Goal: Transaction & Acquisition: Purchase product/service

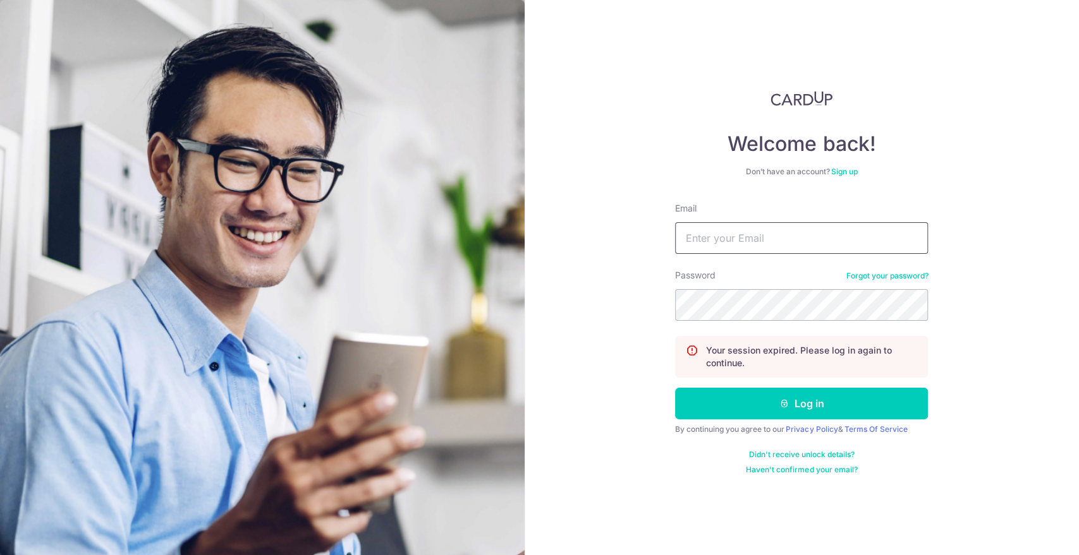
click at [720, 236] on input "Email" at bounding box center [801, 238] width 253 height 32
type input "k"
type input "kenninc@gmail.com"
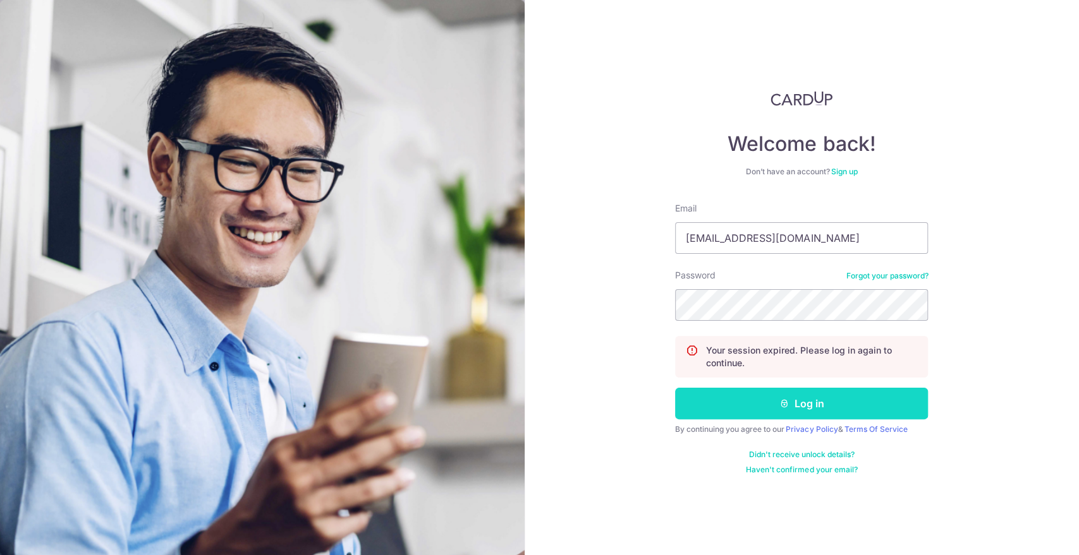
click at [755, 401] on button "Log in" at bounding box center [801, 404] width 253 height 32
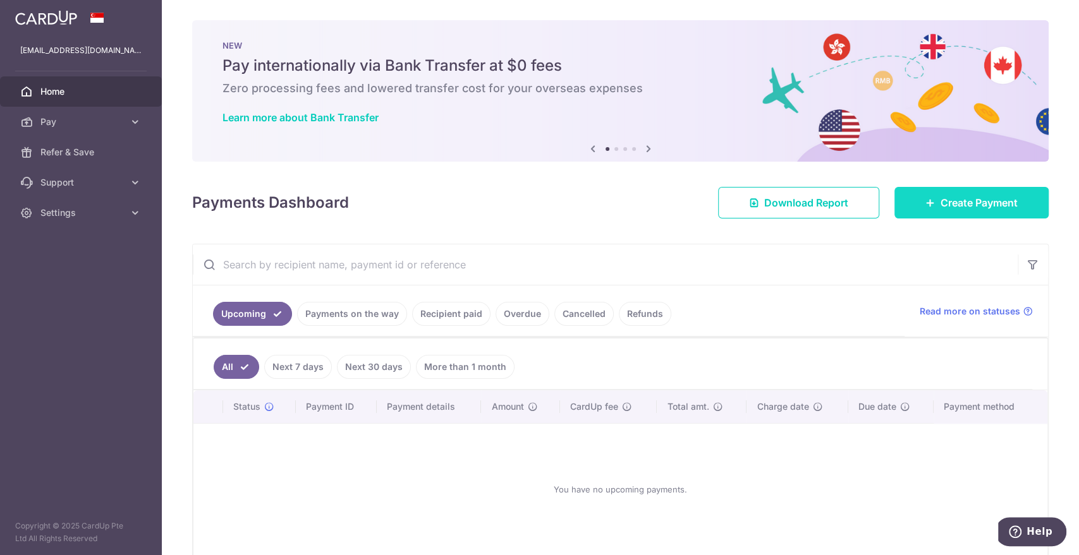
click at [962, 211] on link "Create Payment" at bounding box center [971, 203] width 154 height 32
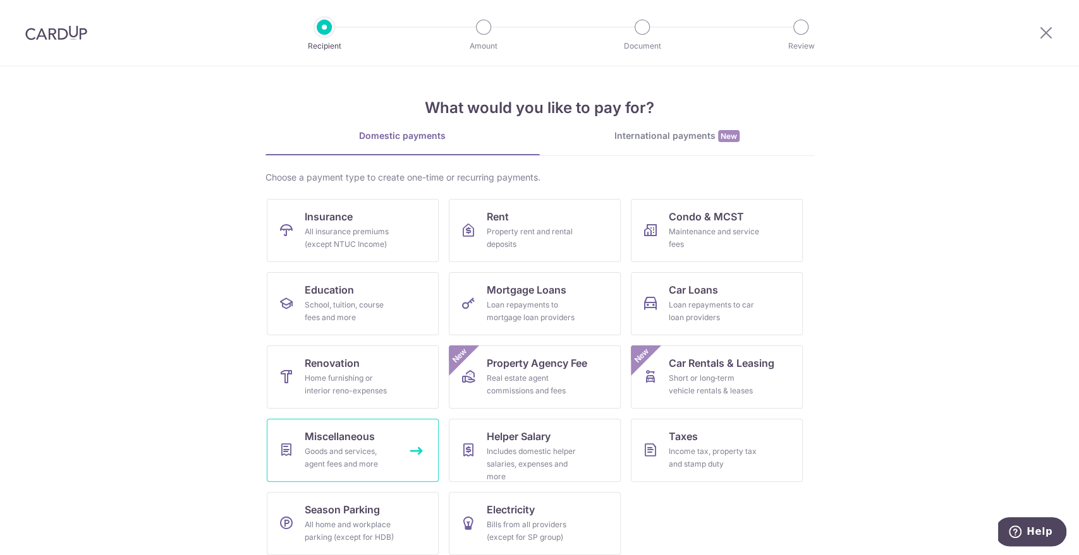
click at [356, 449] on div "Goods and services, agent fees and more" at bounding box center [350, 457] width 91 height 25
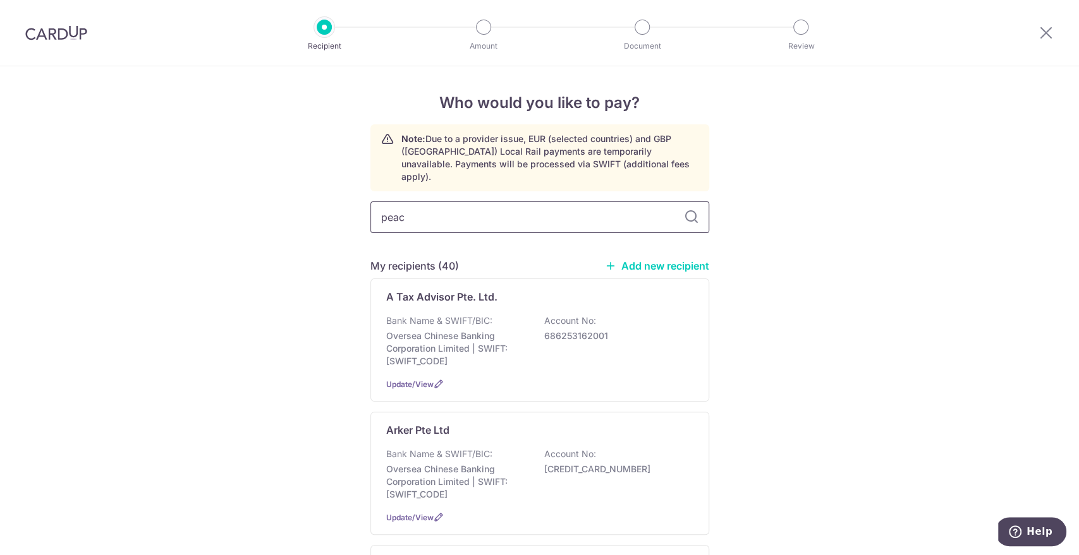
type input "peach"
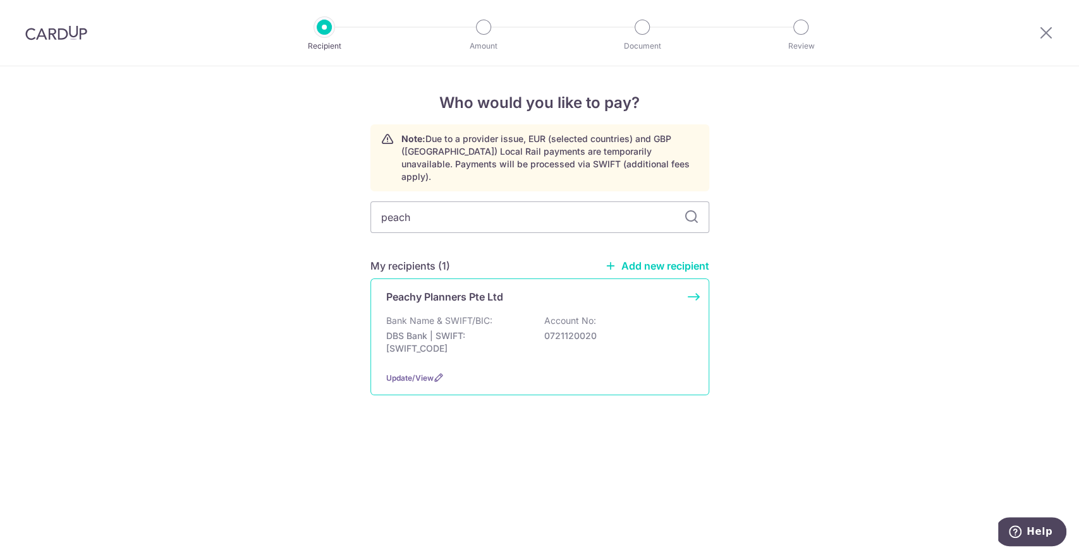
click at [431, 315] on p "Bank Name & SWIFT/BIC:" at bounding box center [439, 321] width 106 height 13
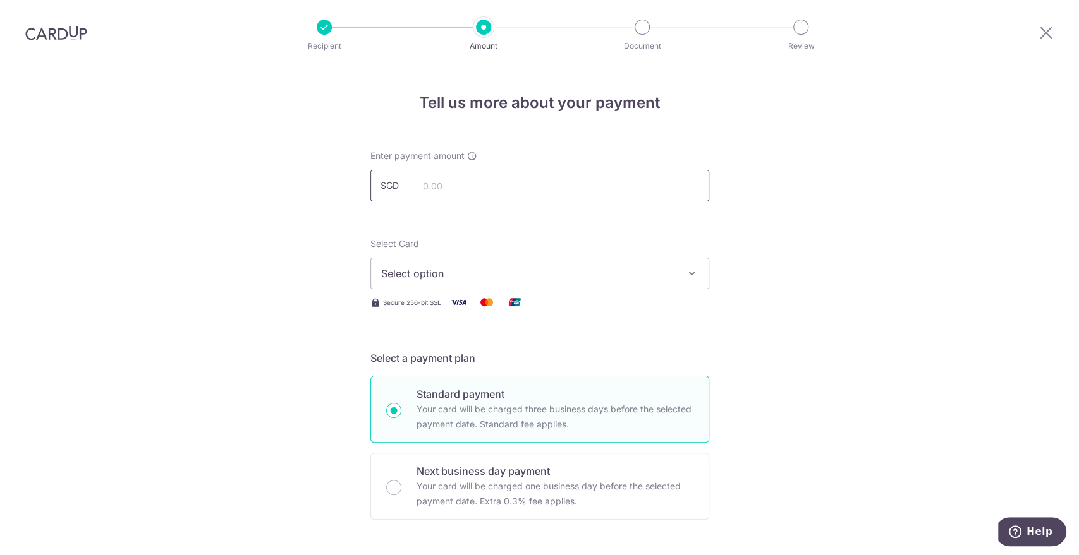
click at [435, 181] on input "text" at bounding box center [539, 186] width 339 height 32
type input "399.00"
click at [411, 274] on span "Select option" at bounding box center [528, 273] width 294 height 15
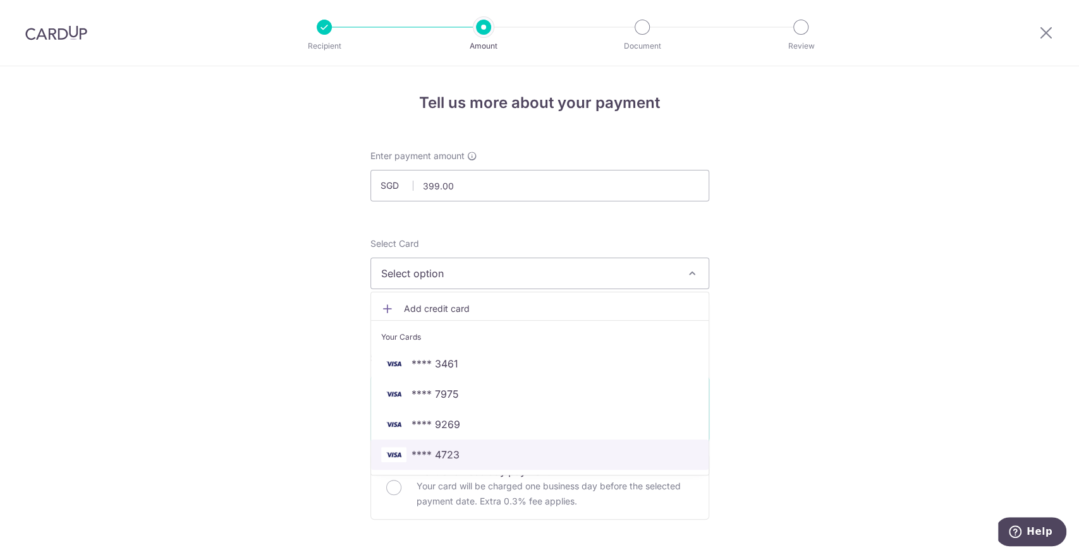
drag, startPoint x: 428, startPoint y: 450, endPoint x: 281, endPoint y: 379, distance: 163.4
click at [428, 450] on span "**** 4723" at bounding box center [435, 454] width 48 height 15
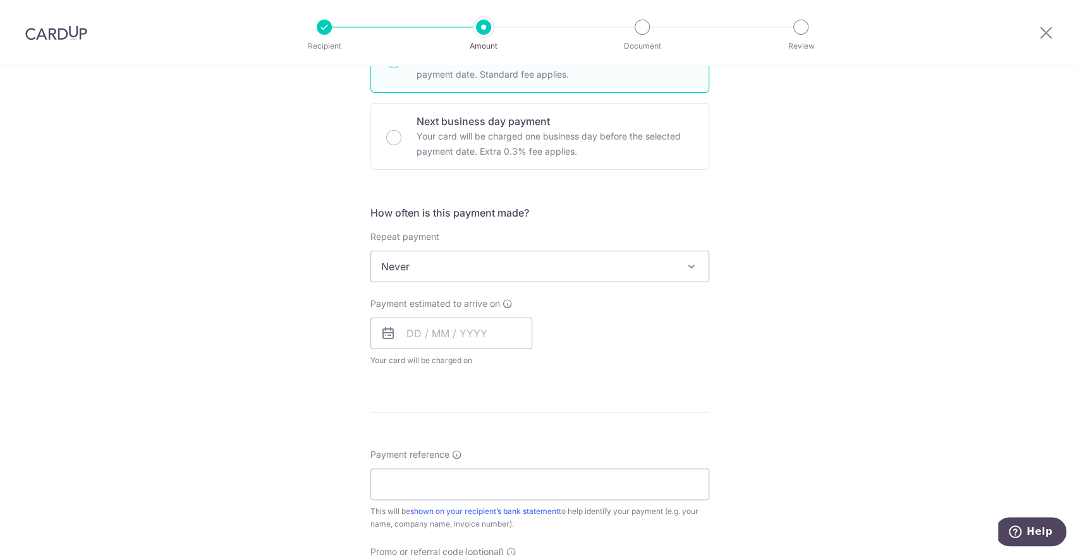
scroll to position [351, 0]
click at [399, 336] on input "text" at bounding box center [451, 333] width 162 height 32
click at [413, 469] on link "15" at bounding box center [421, 473] width 20 height 20
type input "[DATE]"
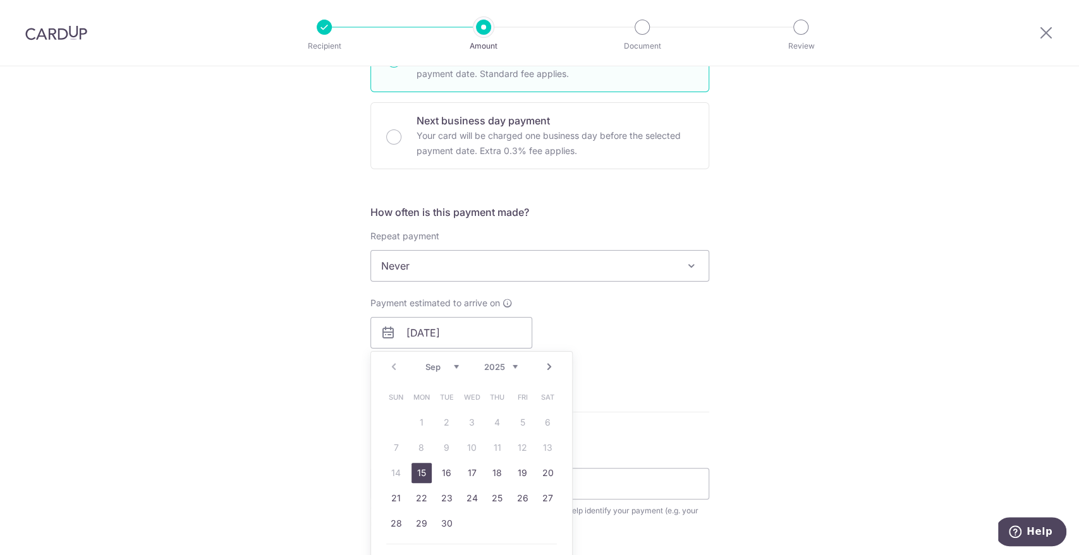
click at [313, 418] on div "Tell us more about your payment Enter payment amount SGD 399.00 399.00 Select C…" at bounding box center [539, 287] width 1079 height 1143
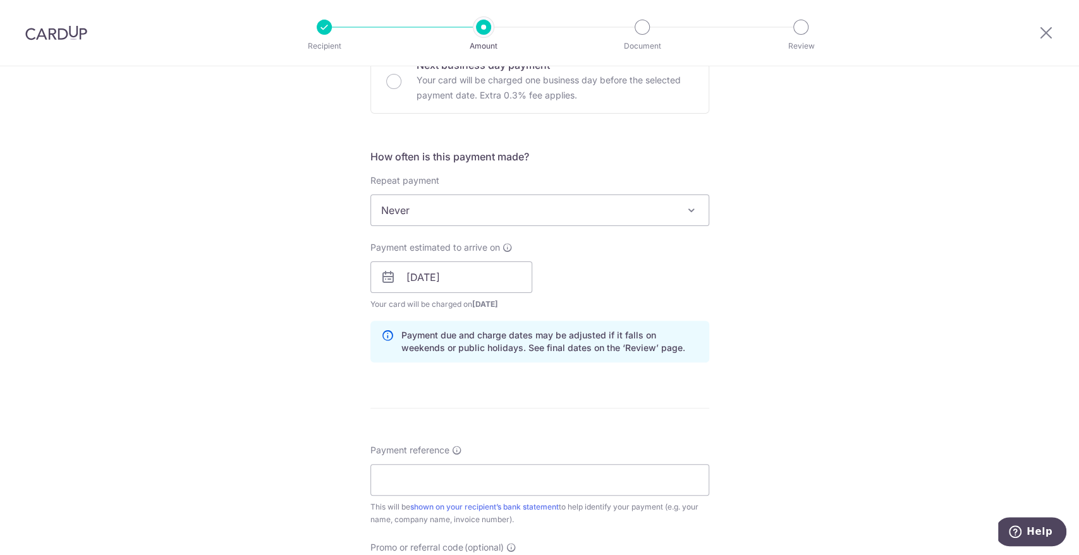
scroll to position [491, 0]
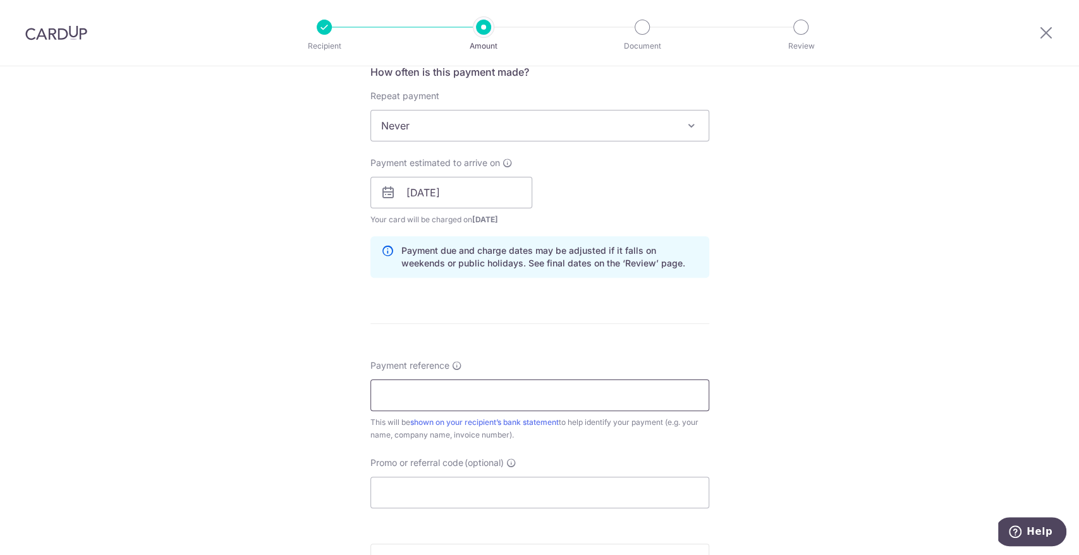
click at [386, 385] on input "Payment reference" at bounding box center [539, 396] width 339 height 32
type input "0575"
click at [404, 495] on input "Promo or referral code (optional)" at bounding box center [539, 493] width 339 height 32
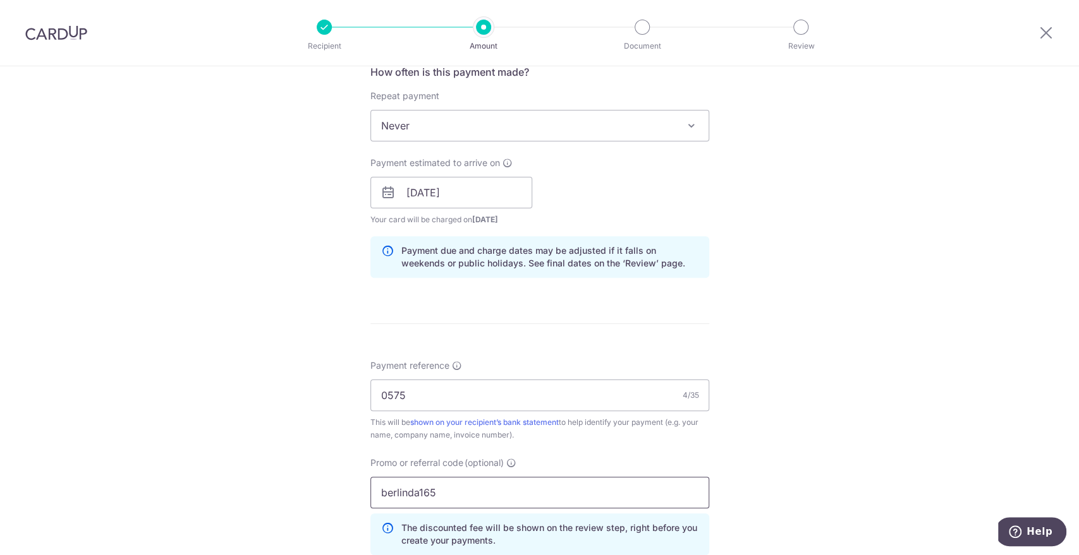
type input "berlinda165"
click at [318, 420] on div "Tell us more about your payment Enter payment amount SGD 399.00 399.00 Select C…" at bounding box center [539, 201] width 1079 height 1252
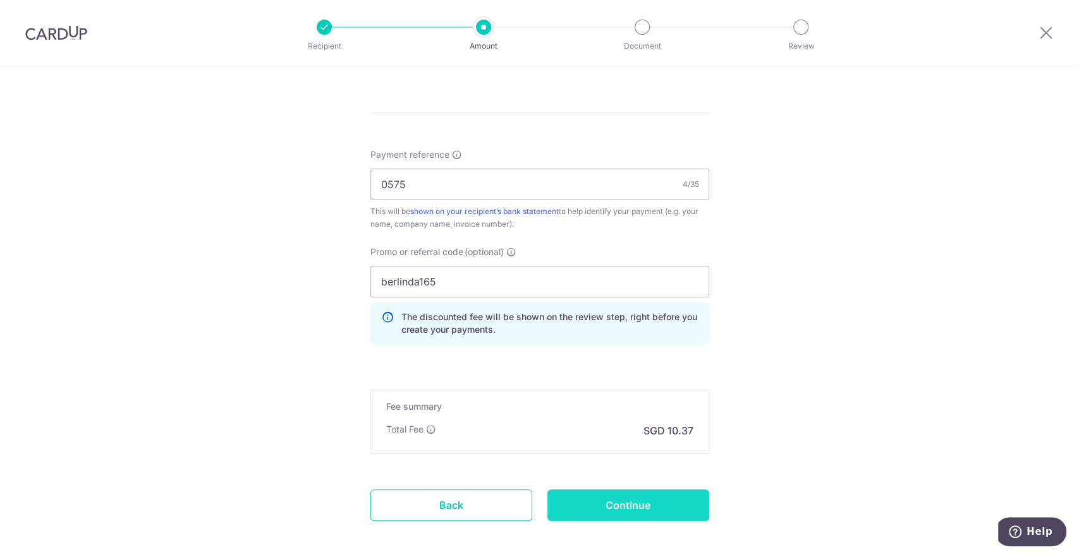
click at [586, 506] on input "Continue" at bounding box center [628, 506] width 162 height 32
type input "Create Schedule"
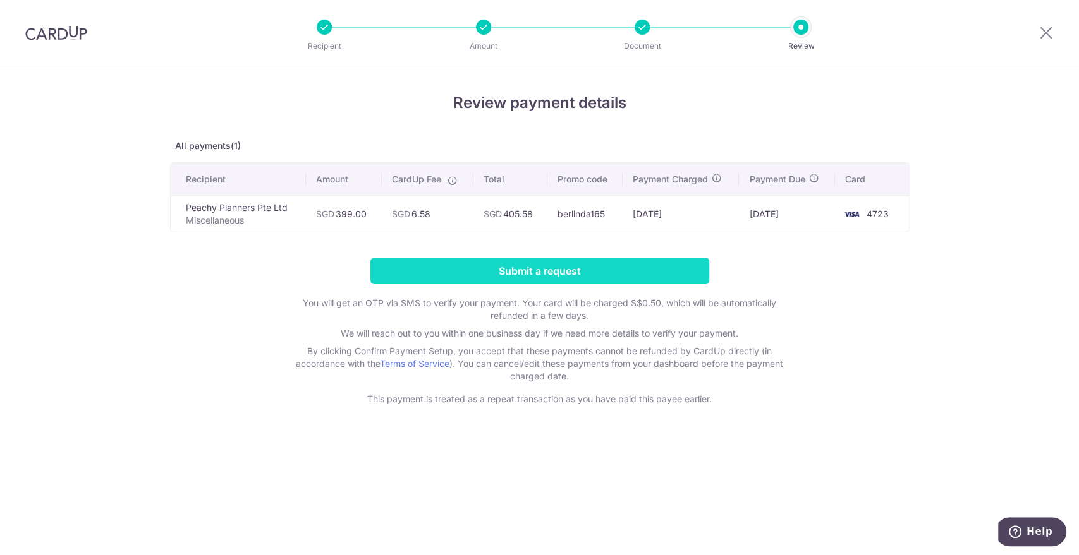
click at [482, 271] on input "Submit a request" at bounding box center [539, 271] width 339 height 27
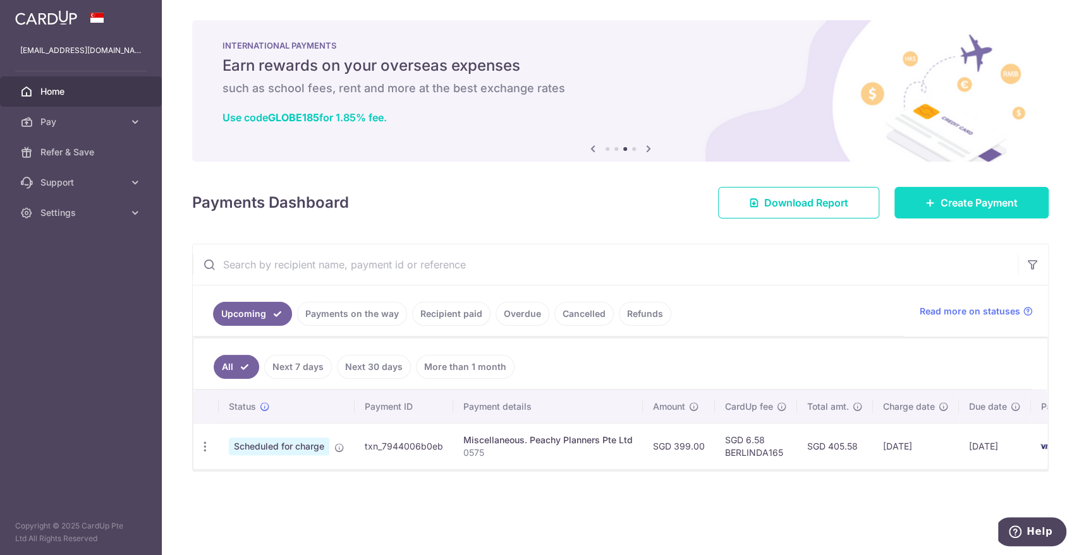
click at [959, 198] on span "Create Payment" at bounding box center [978, 202] width 77 height 15
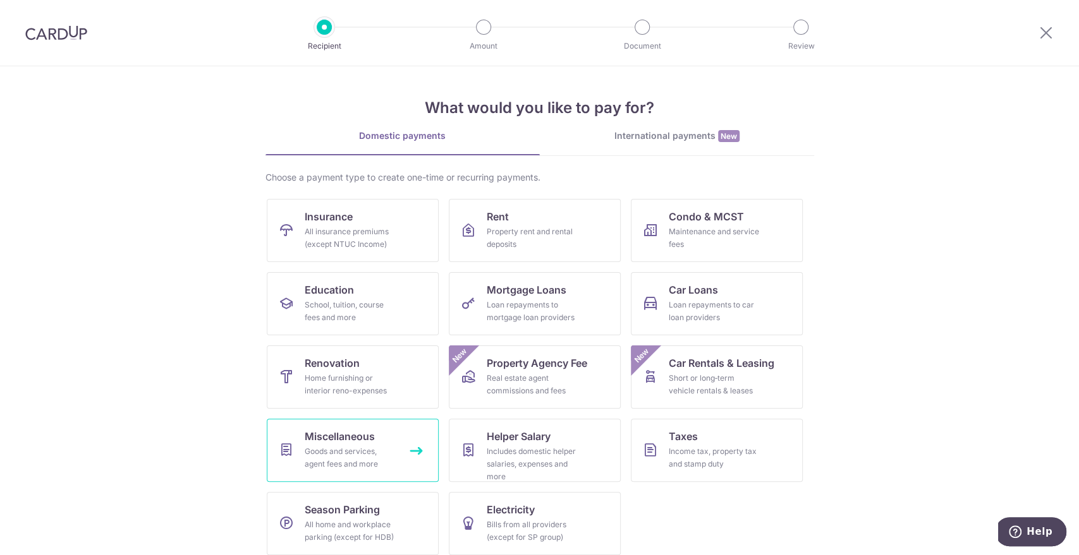
click at [328, 454] on div "Goods and services, agent fees and more" at bounding box center [350, 457] width 91 height 25
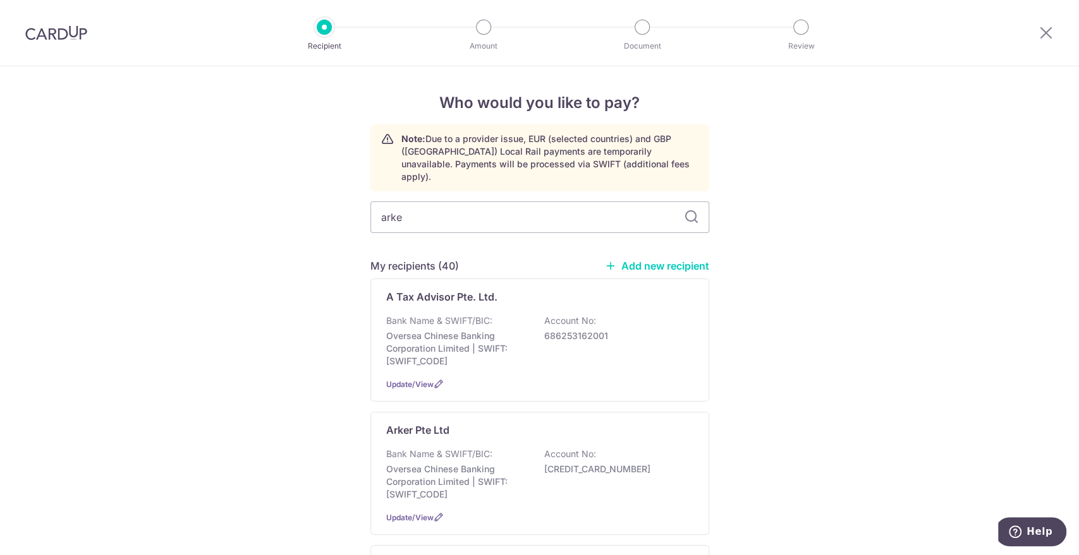
type input "arke"
click at [449, 213] on input "arke" at bounding box center [539, 218] width 339 height 32
type input "arker"
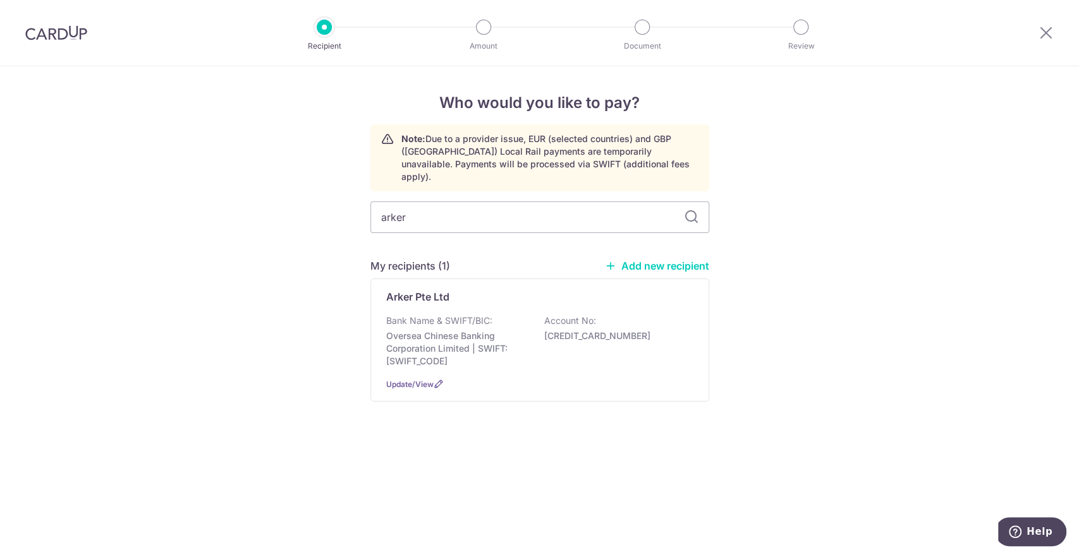
drag, startPoint x: 543, startPoint y: 309, endPoint x: 318, endPoint y: 440, distance: 261.1
click at [544, 315] on p "Account No:" at bounding box center [570, 321] width 52 height 13
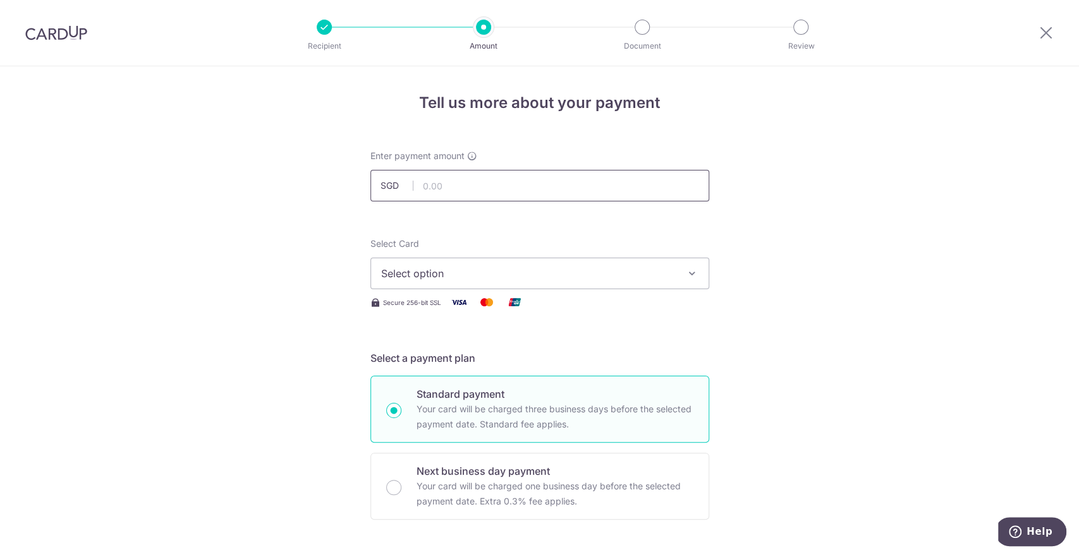
click at [488, 184] on input "text" at bounding box center [539, 186] width 339 height 32
type input "37,910.20"
click at [396, 282] on button "Select option" at bounding box center [539, 274] width 339 height 32
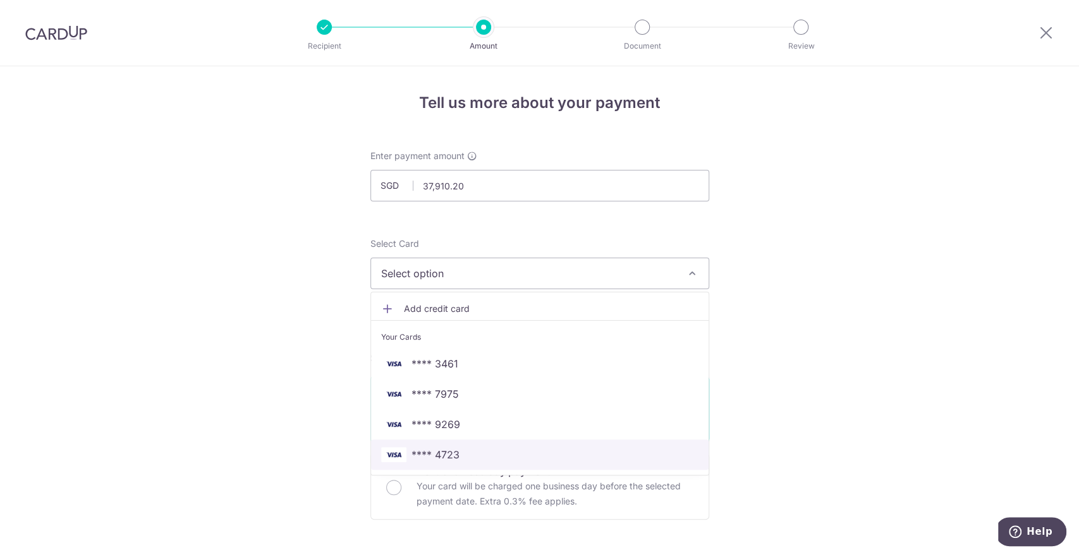
click at [401, 445] on link "**** 4723" at bounding box center [539, 455] width 337 height 30
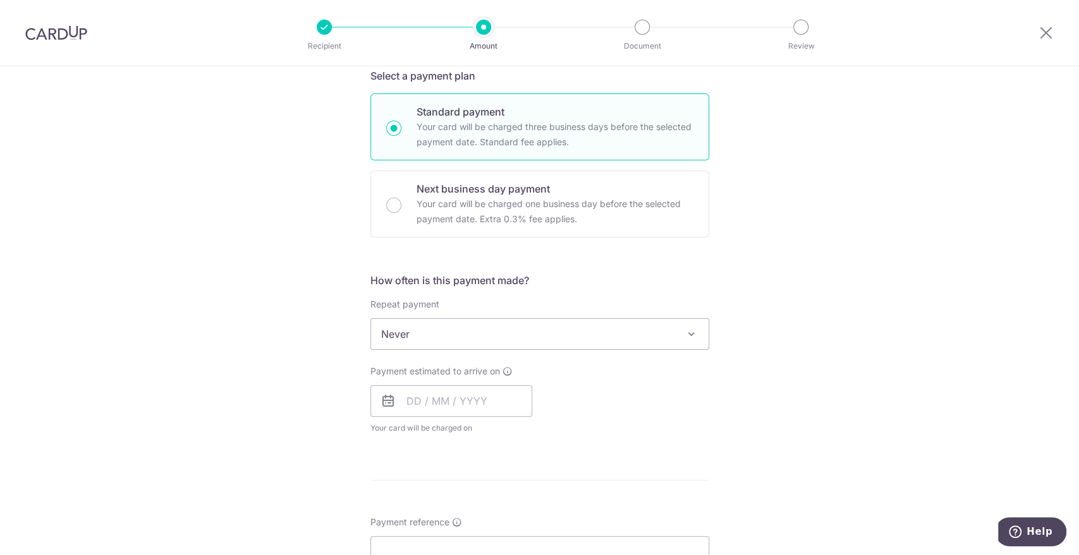
scroll to position [351, 0]
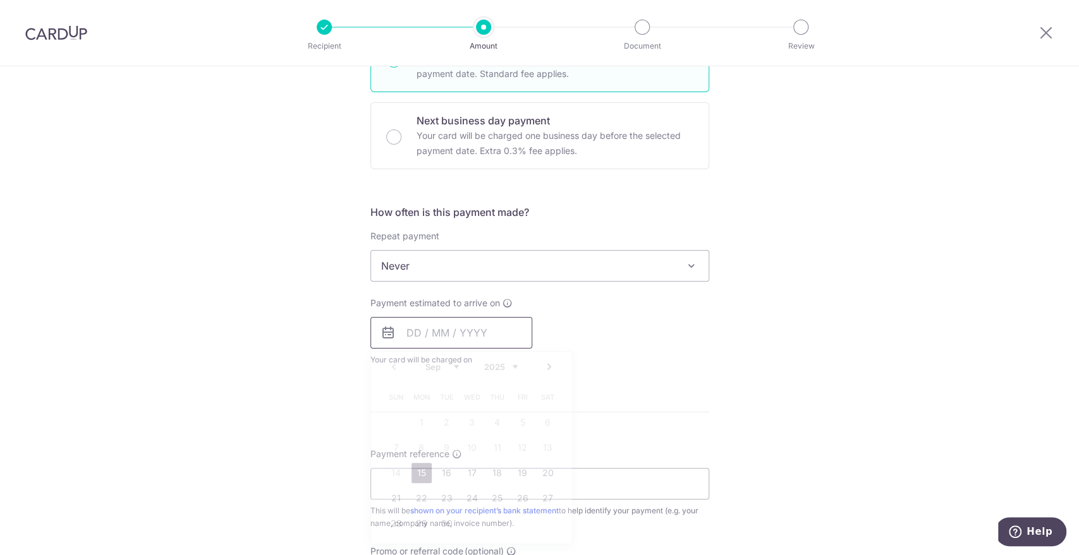
click at [404, 331] on input "text" at bounding box center [451, 333] width 162 height 32
click at [411, 476] on link "15" at bounding box center [421, 473] width 20 height 20
type input "[DATE]"
click at [228, 389] on div "Tell us more about your payment Enter payment amount SGD 37,910.20 37910.20 Sel…" at bounding box center [539, 287] width 1079 height 1143
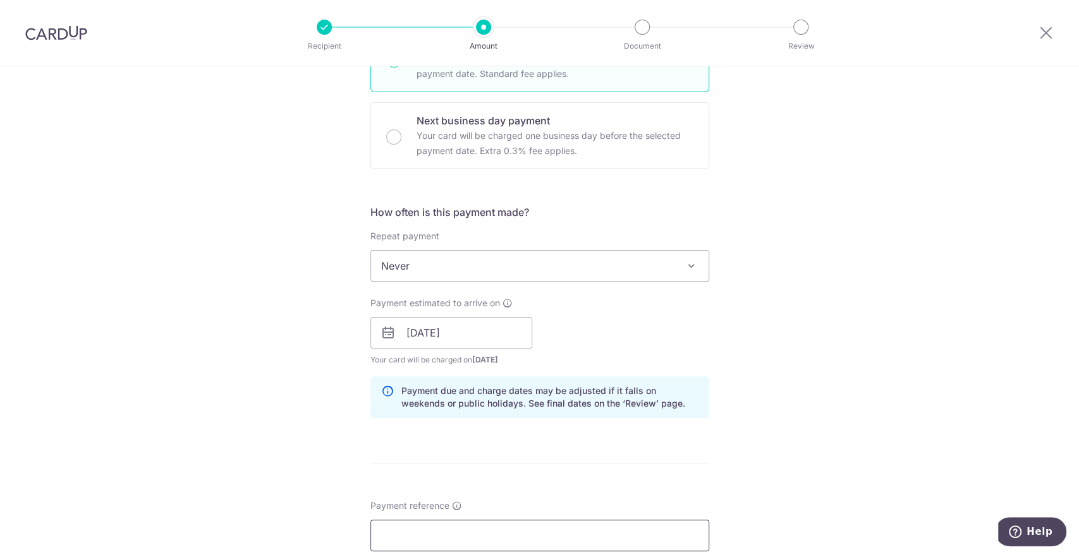
click at [426, 531] on input "Payment reference" at bounding box center [539, 536] width 339 height 32
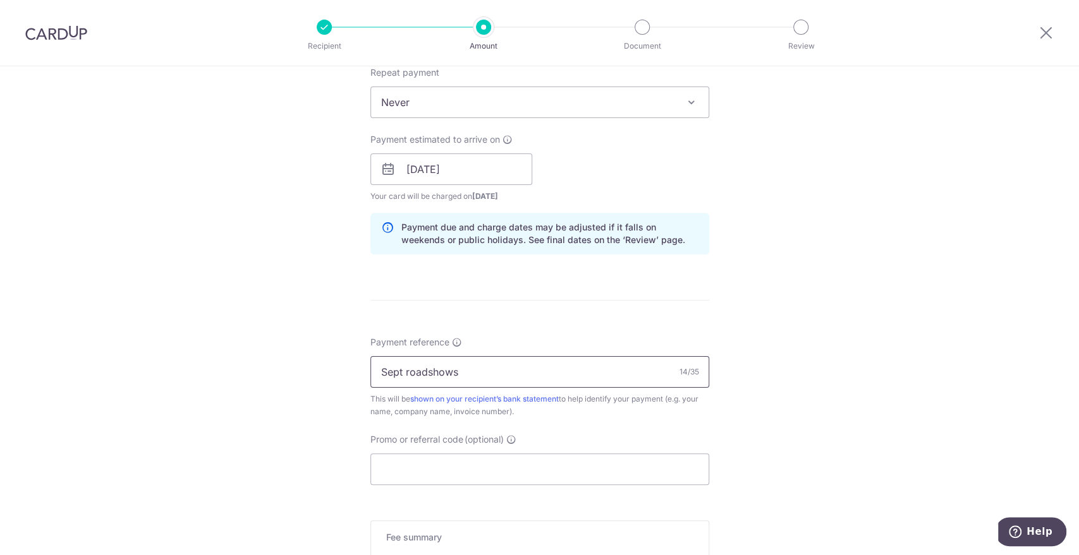
scroll to position [561, 0]
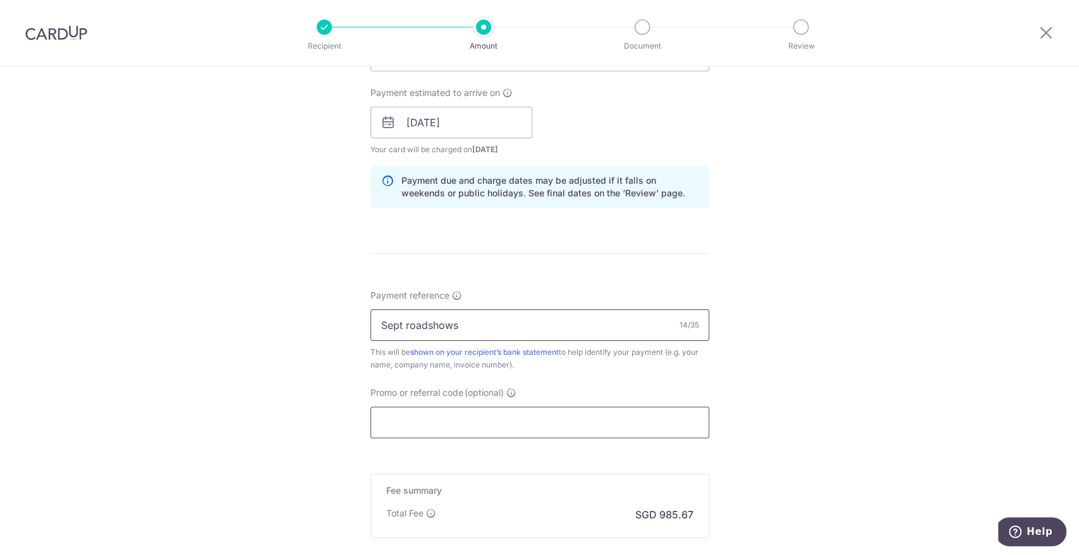
type input "Sept roadshows"
click at [410, 411] on input "Promo or referral code (optional)" at bounding box center [539, 423] width 339 height 32
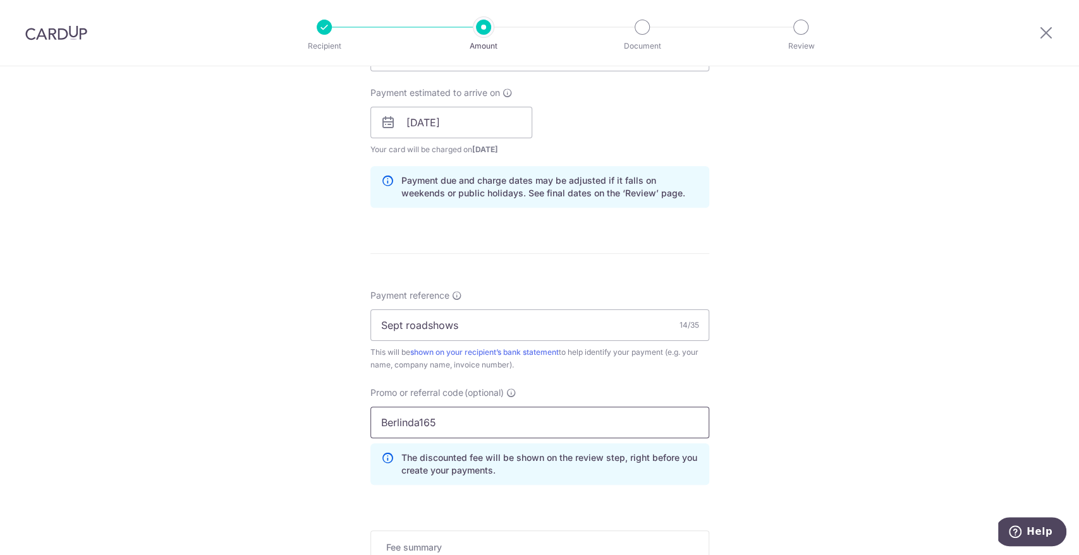
type input "Berlinda165"
click at [214, 363] on div "Tell us more about your payment Enter payment amount SGD 37,910.20 37910.20 Sel…" at bounding box center [539, 131] width 1079 height 1252
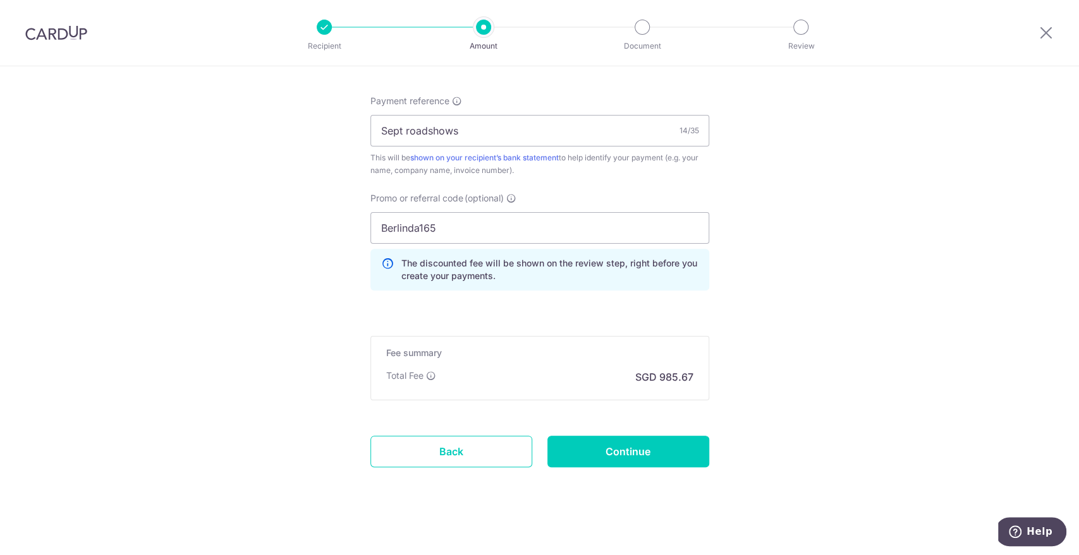
scroll to position [761, 0]
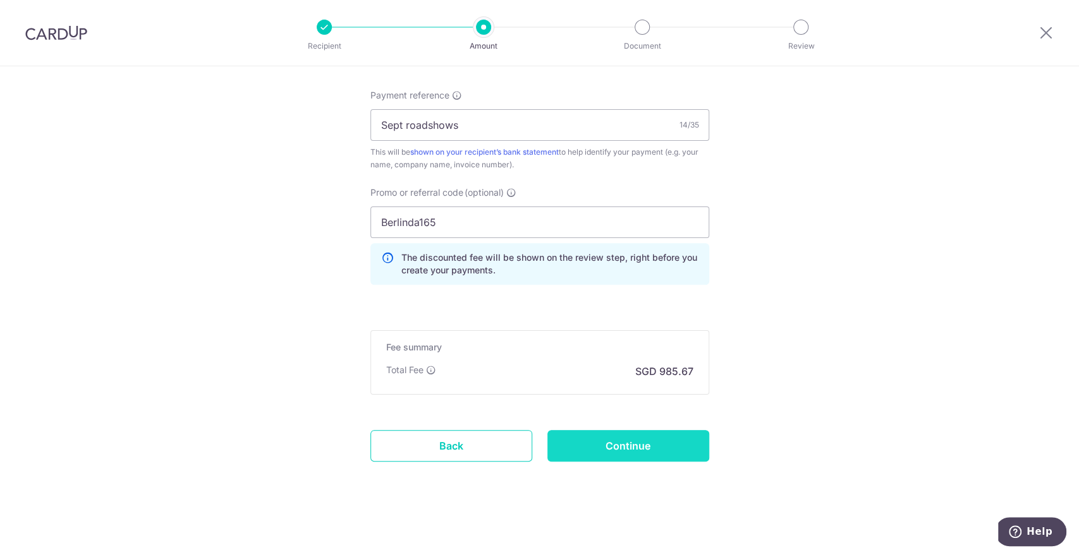
click at [597, 445] on input "Continue" at bounding box center [628, 446] width 162 height 32
type input "Create Schedule"
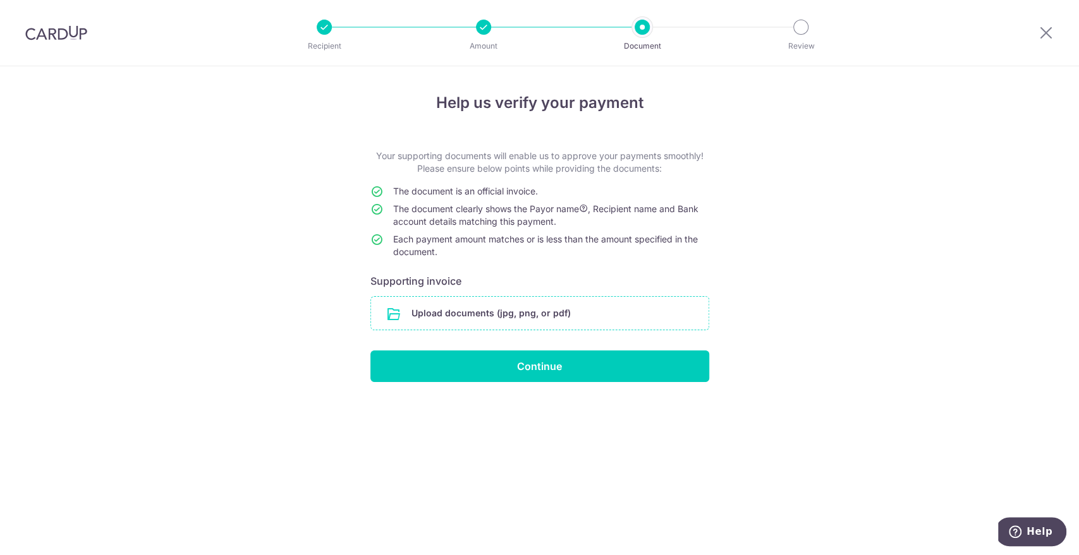
click at [408, 318] on input "file" at bounding box center [539, 313] width 337 height 33
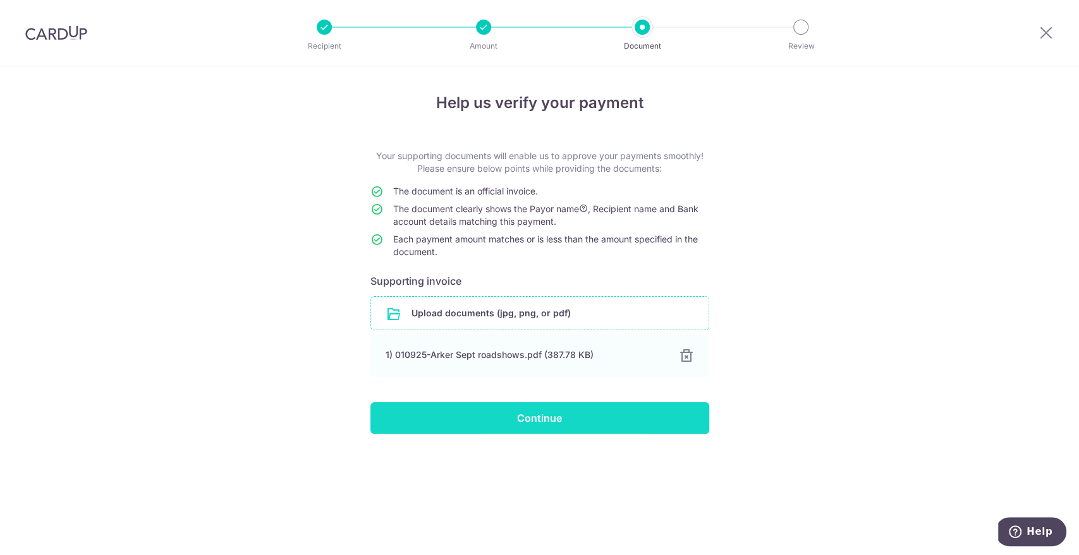
click at [442, 416] on input "Continue" at bounding box center [539, 419] width 339 height 32
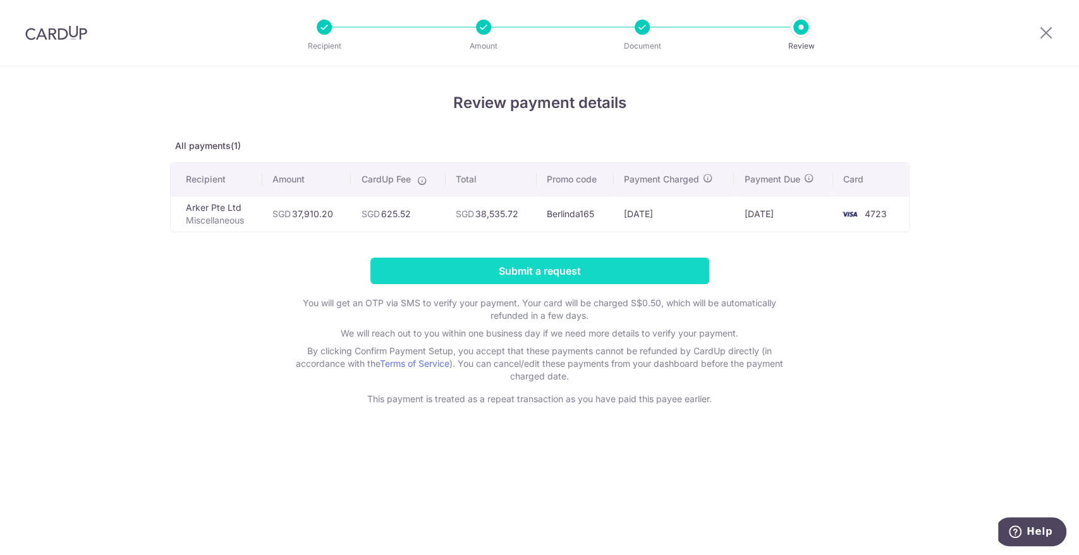
click at [558, 272] on input "Submit a request" at bounding box center [539, 271] width 339 height 27
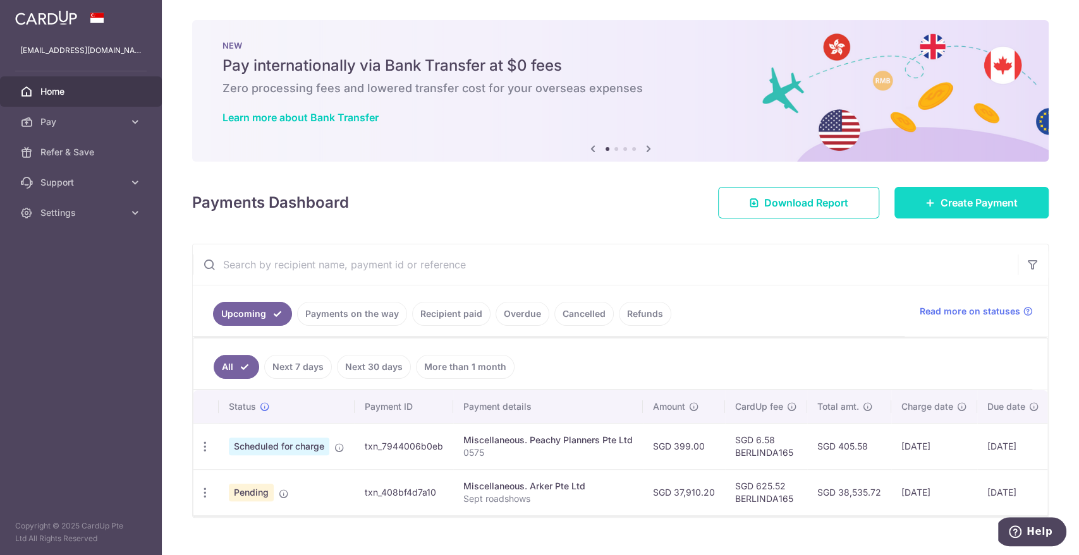
click at [904, 211] on link "Create Payment" at bounding box center [971, 203] width 154 height 32
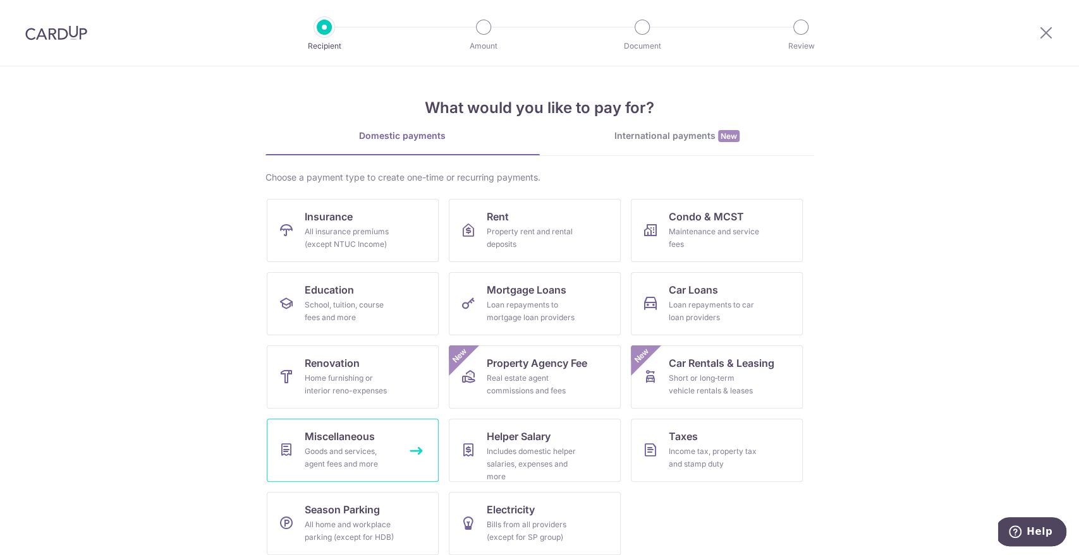
click at [312, 439] on span "Miscellaneous" at bounding box center [340, 436] width 70 height 15
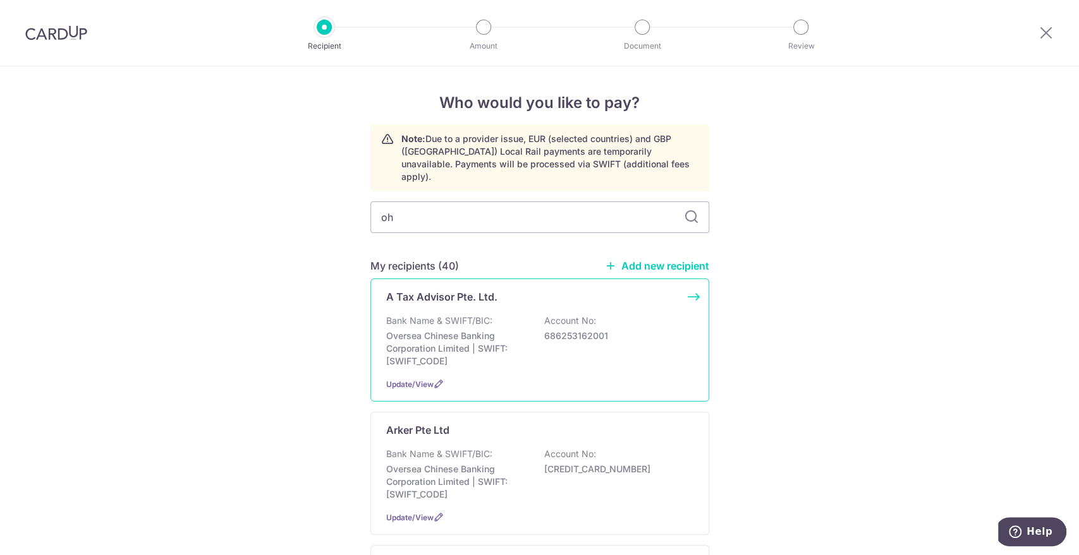
type input "oh"
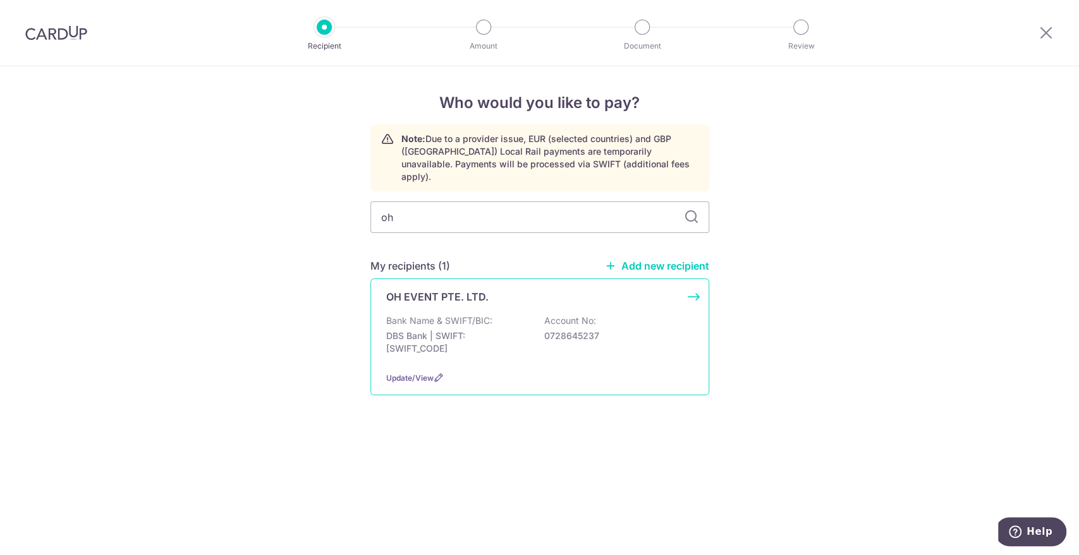
click at [421, 294] on div "OH EVENT PTE. LTD. Bank Name & SWIFT/BIC: DBS Bank | SWIFT: [SWIFT_CODE] Accoun…" at bounding box center [539, 337] width 339 height 117
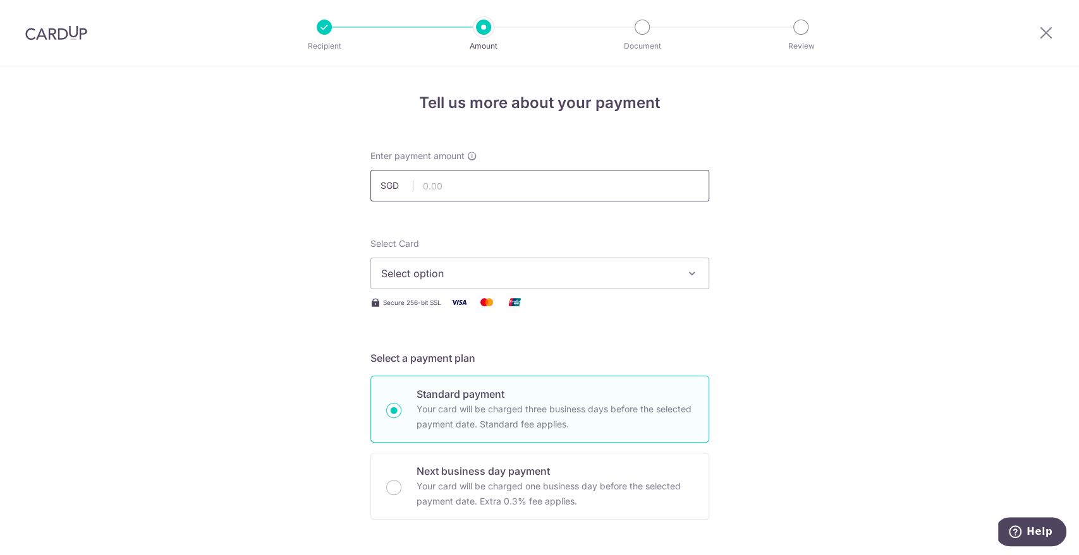
click at [468, 178] on input "text" at bounding box center [539, 186] width 339 height 32
type input "64,157.40"
click at [413, 268] on span "Select option" at bounding box center [528, 273] width 294 height 15
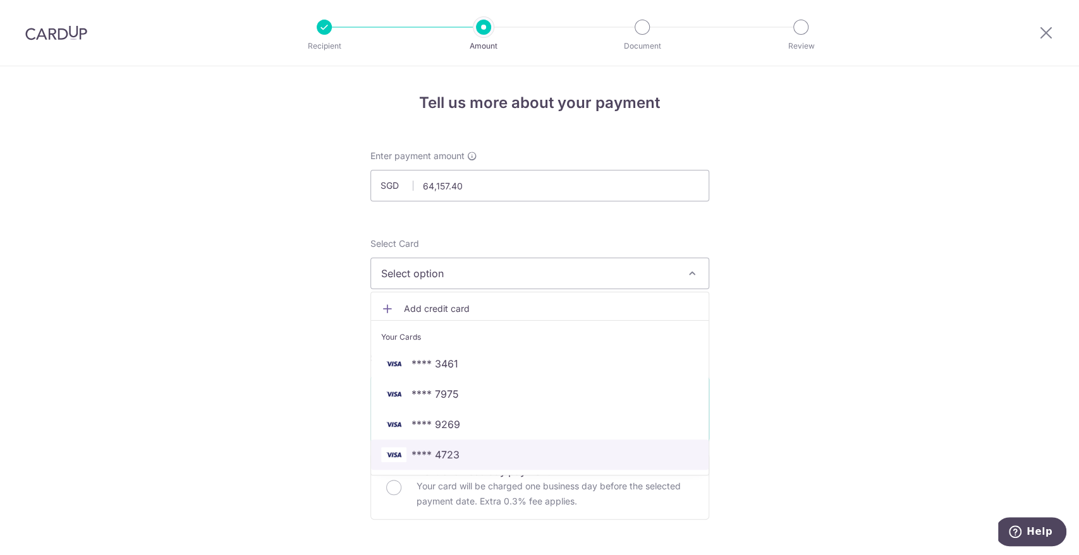
click at [437, 452] on span "**** 4723" at bounding box center [435, 454] width 48 height 15
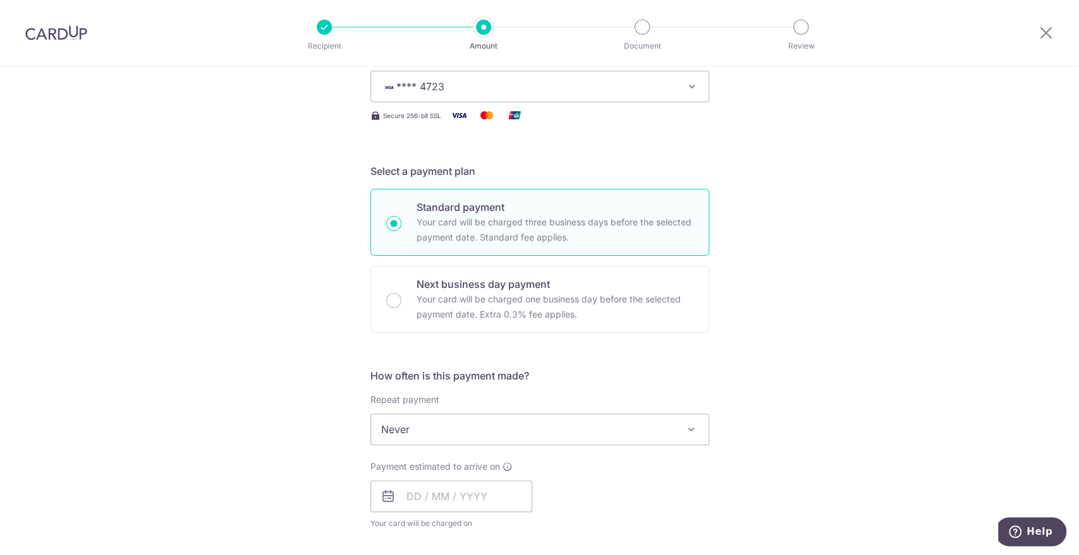
scroll to position [210, 0]
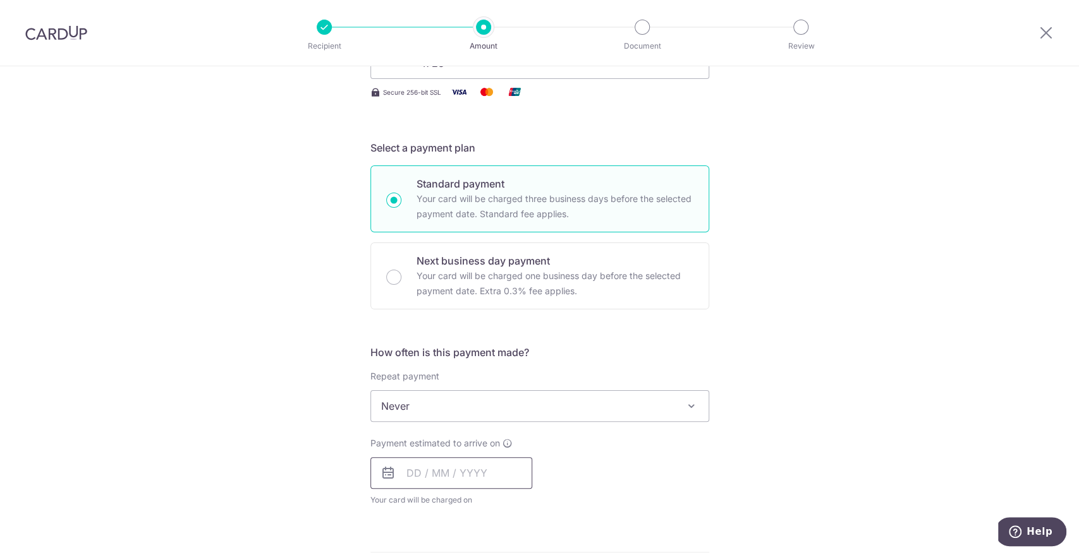
click at [407, 467] on input "text" at bounding box center [451, 474] width 162 height 32
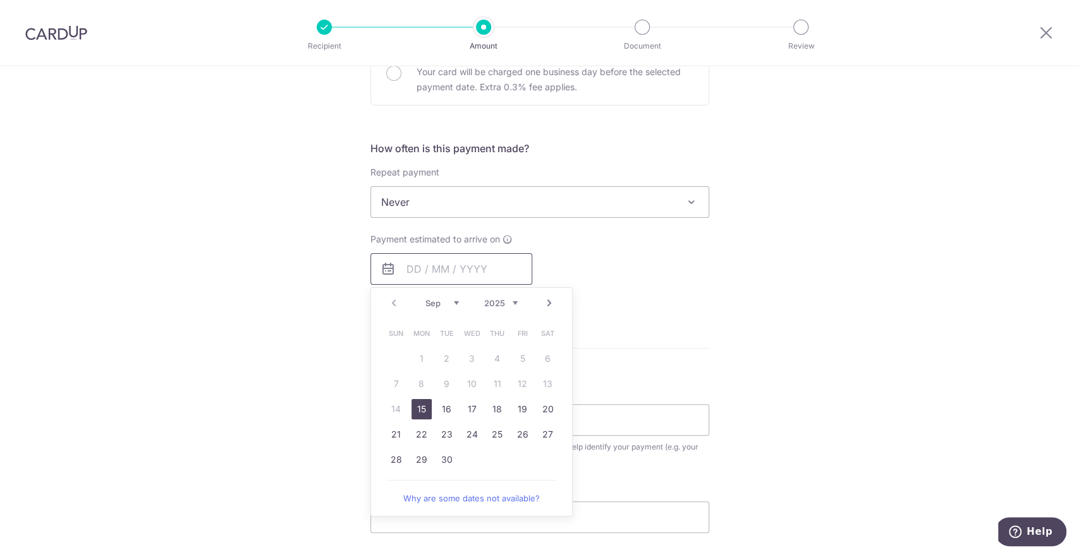
scroll to position [421, 0]
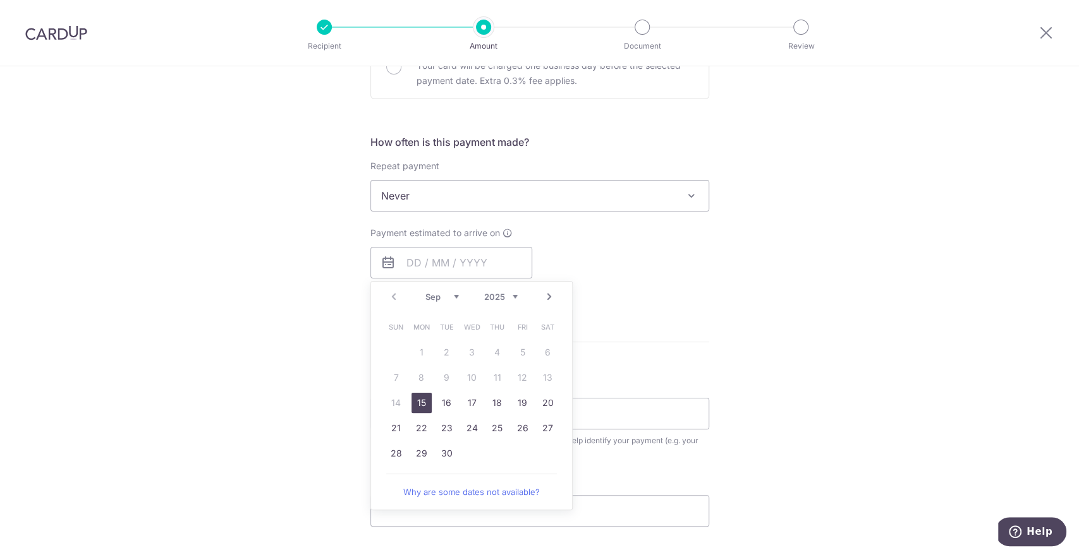
drag, startPoint x: 415, startPoint y: 408, endPoint x: 289, endPoint y: 353, distance: 136.4
click at [415, 408] on link "15" at bounding box center [421, 403] width 20 height 20
type input "[DATE]"
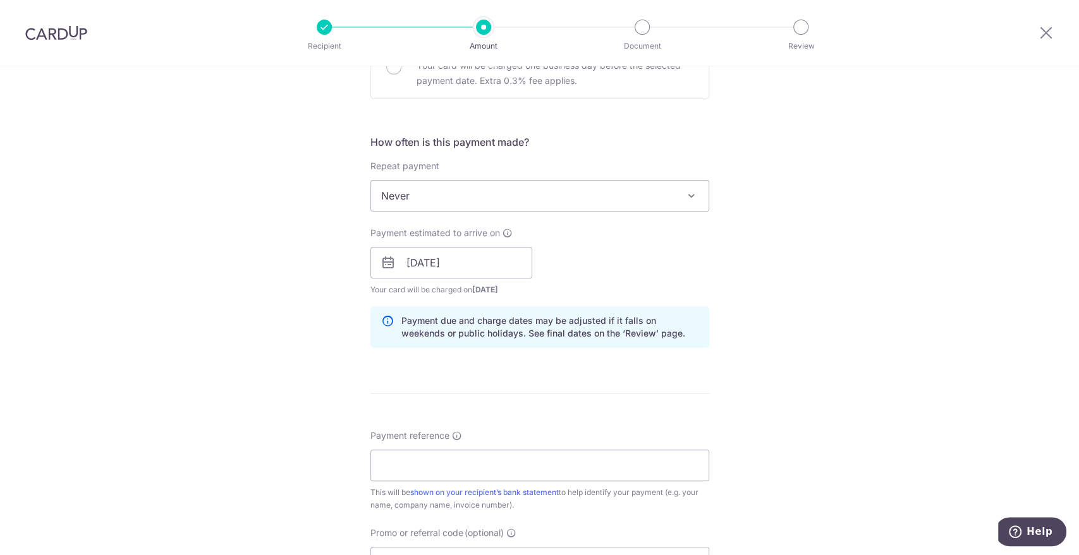
click at [289, 353] on div "Tell us more about your payment Enter payment amount SGD 64,157.40 64157.40 Sel…" at bounding box center [539, 242] width 1079 height 1195
click at [389, 454] on input "Payment reference" at bounding box center [539, 466] width 339 height 32
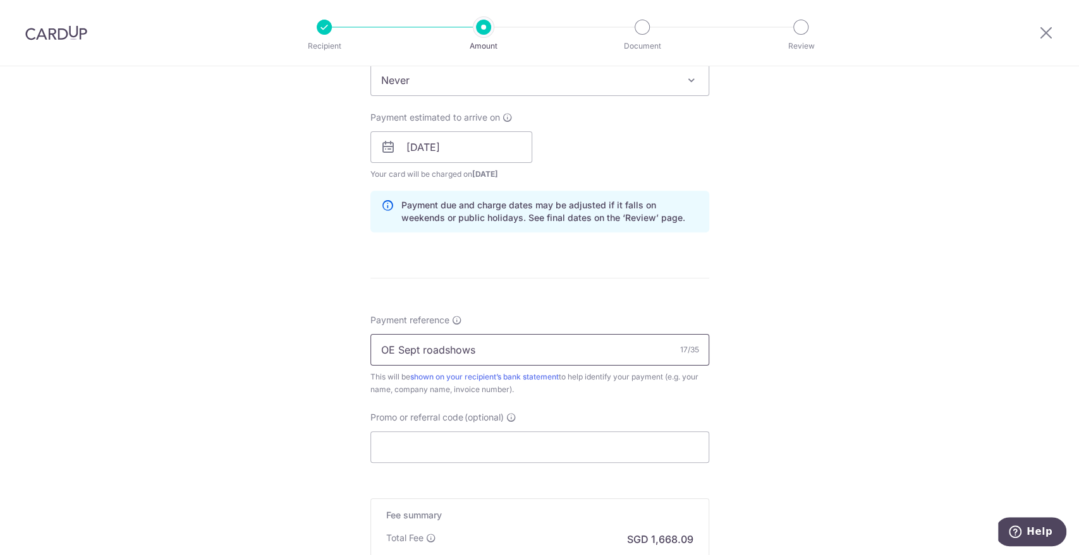
scroll to position [561, 0]
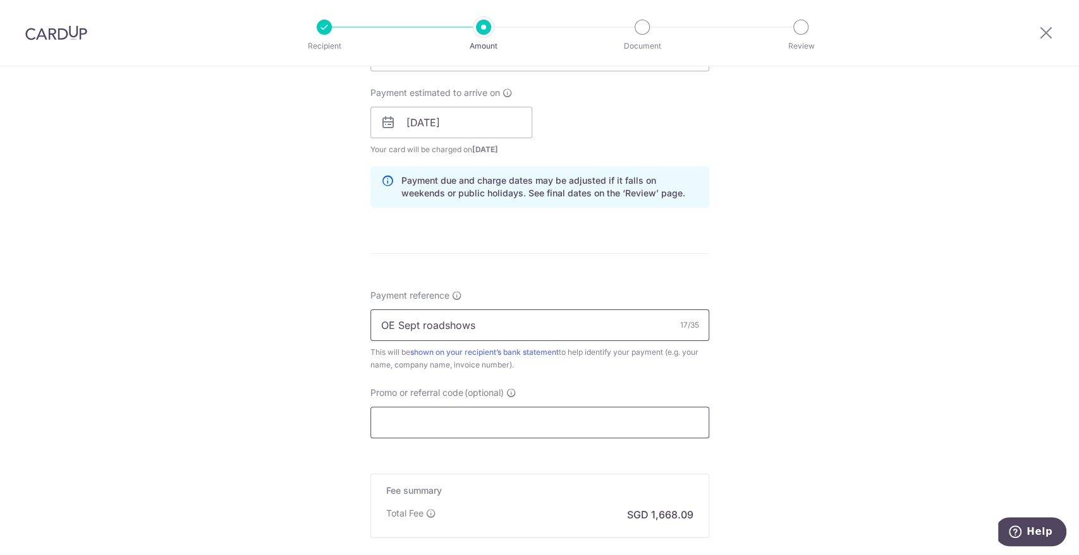
type input "OE Sept roadshows"
click at [416, 421] on input "Promo or referral code (optional)" at bounding box center [539, 423] width 339 height 32
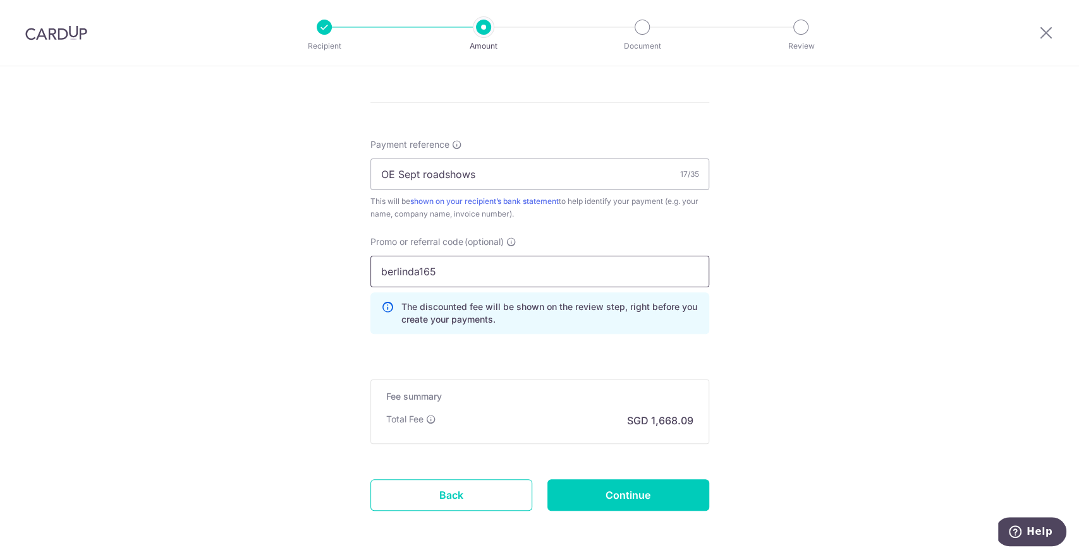
scroll to position [761, 0]
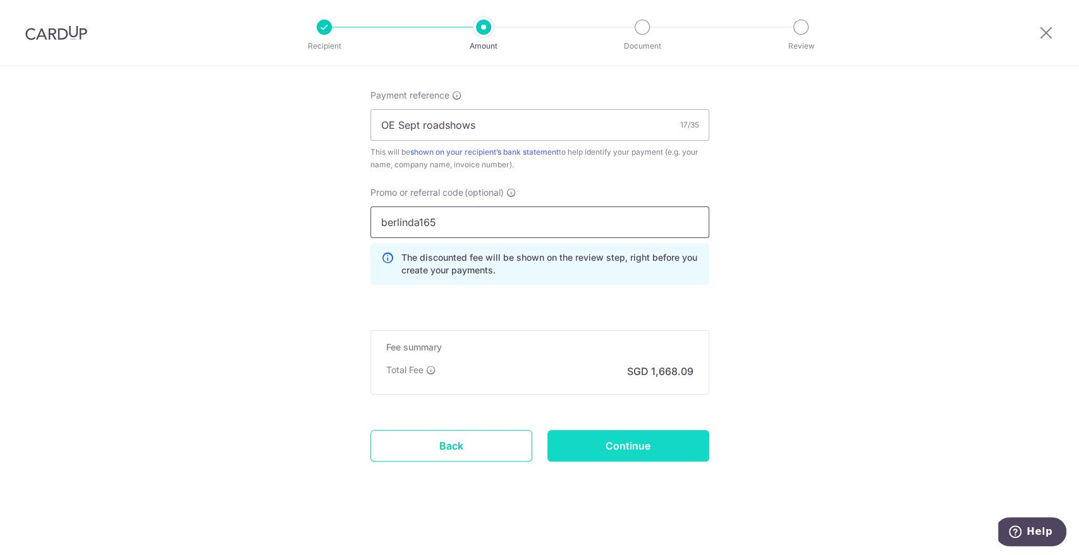
type input "berlinda165"
click at [639, 451] on input "Continue" at bounding box center [628, 446] width 162 height 32
type input "Create Schedule"
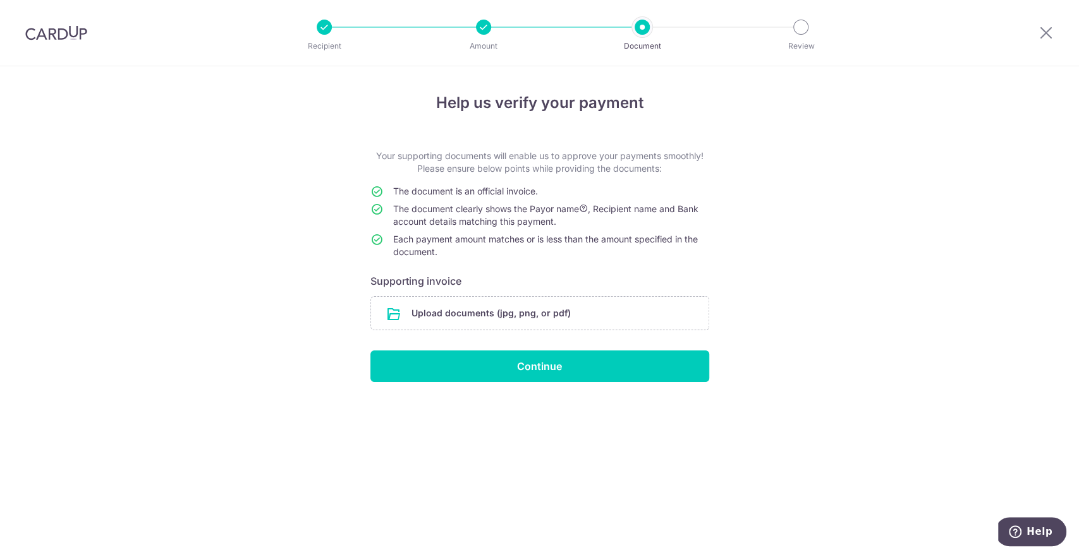
click at [447, 332] on form "Your supporting documents will enable us to approve your payments smoothly! Ple…" at bounding box center [539, 266] width 339 height 233
click at [432, 312] on input "file" at bounding box center [539, 313] width 337 height 33
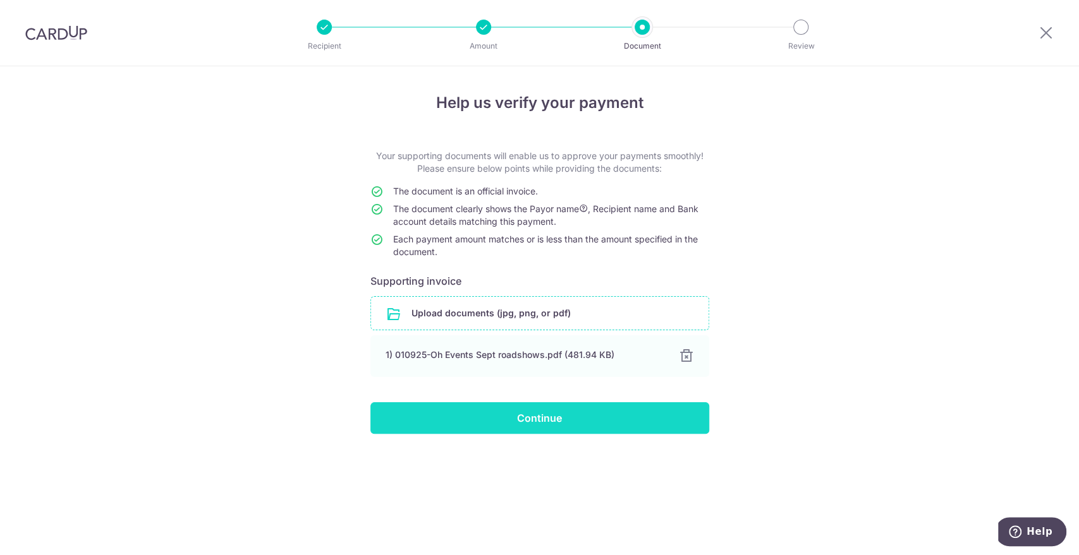
click at [519, 411] on input "Continue" at bounding box center [539, 419] width 339 height 32
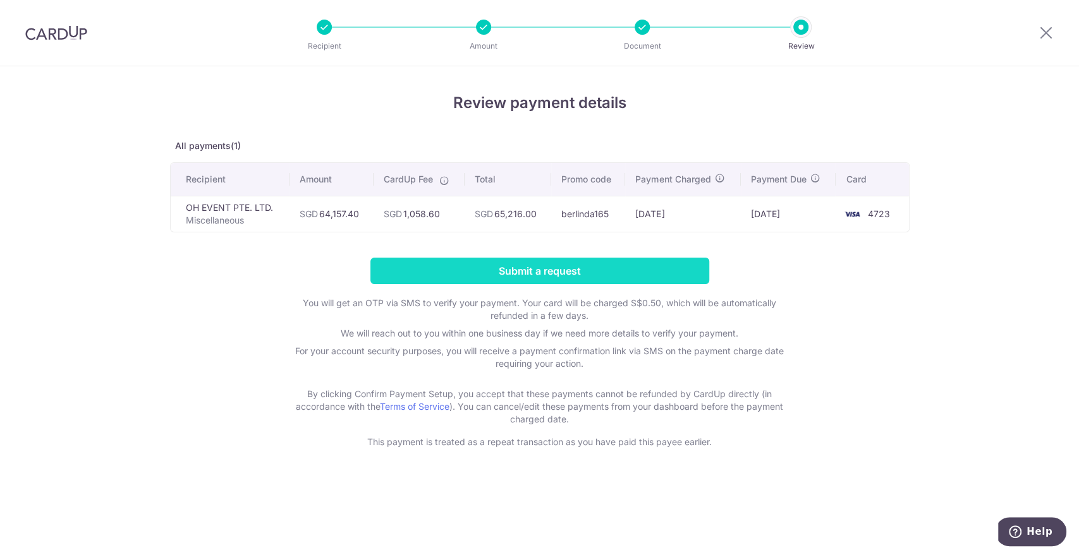
click at [478, 269] on input "Submit a request" at bounding box center [539, 271] width 339 height 27
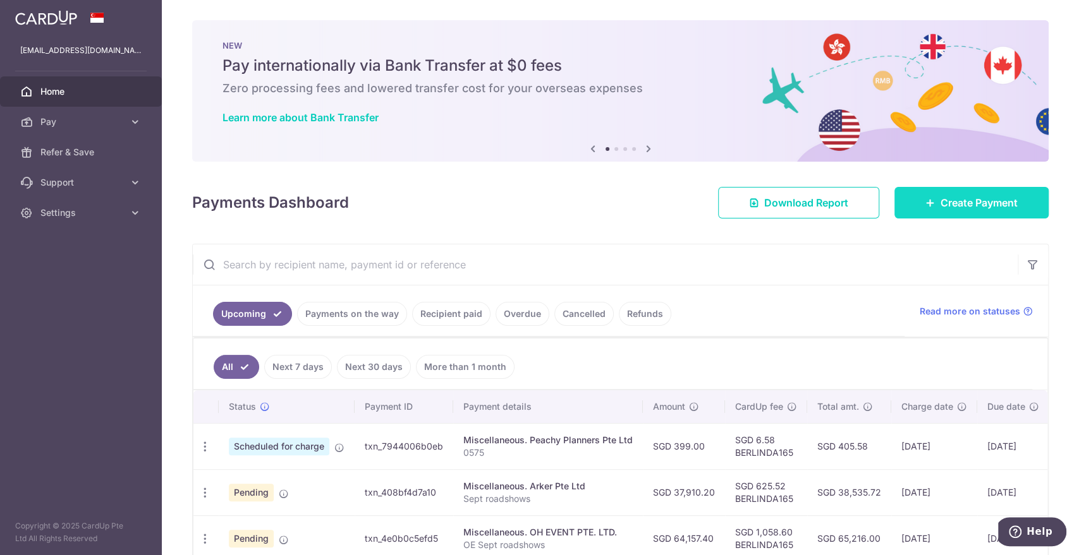
click at [1011, 207] on link "Create Payment" at bounding box center [971, 203] width 154 height 32
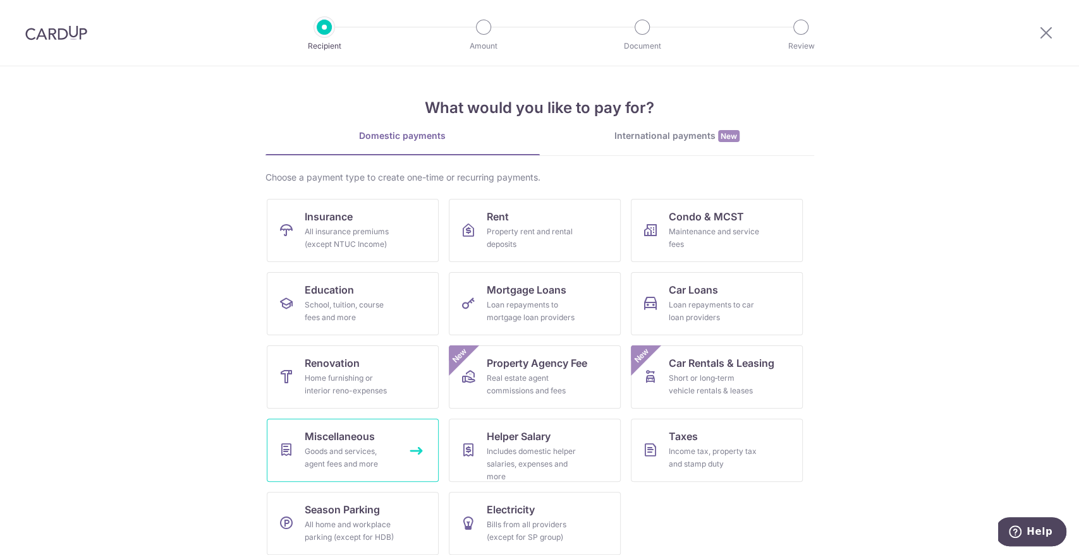
click at [326, 466] on div "Goods and services, agent fees and more" at bounding box center [350, 457] width 91 height 25
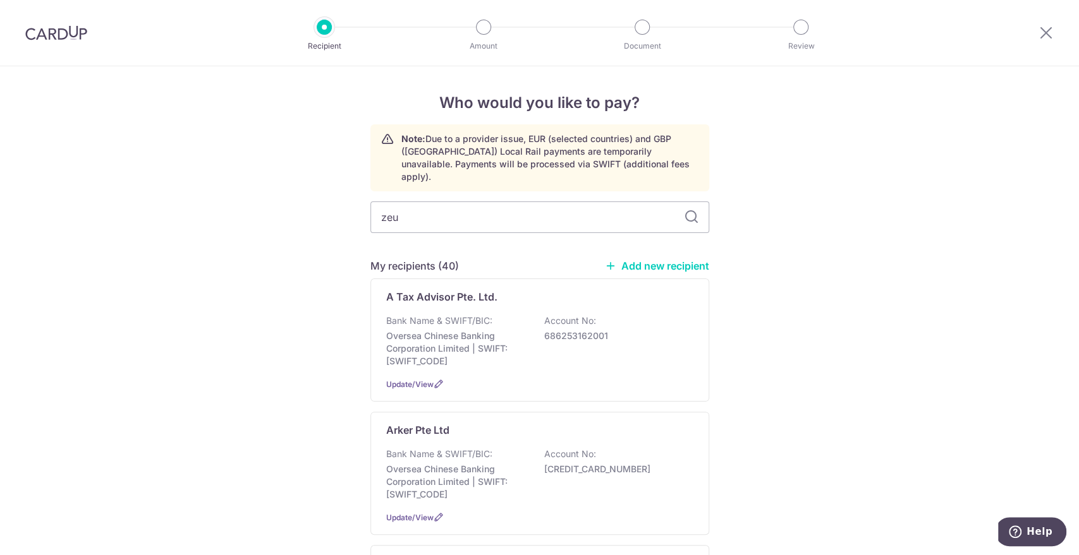
type input "zeus"
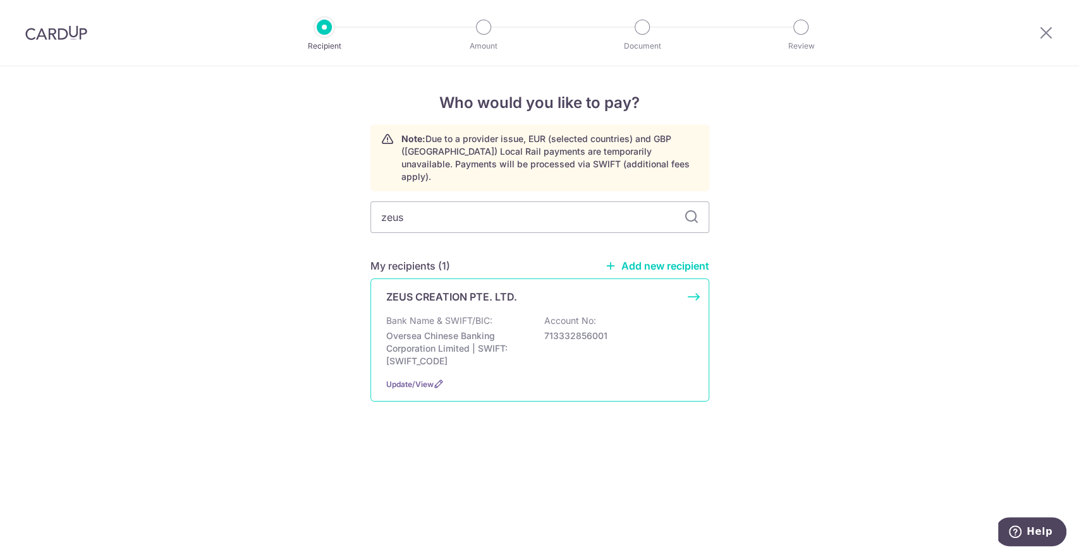
click at [435, 330] on p "Oversea Chinese Banking Corporation Limited | SWIFT: [SWIFT_CODE]" at bounding box center [457, 349] width 142 height 38
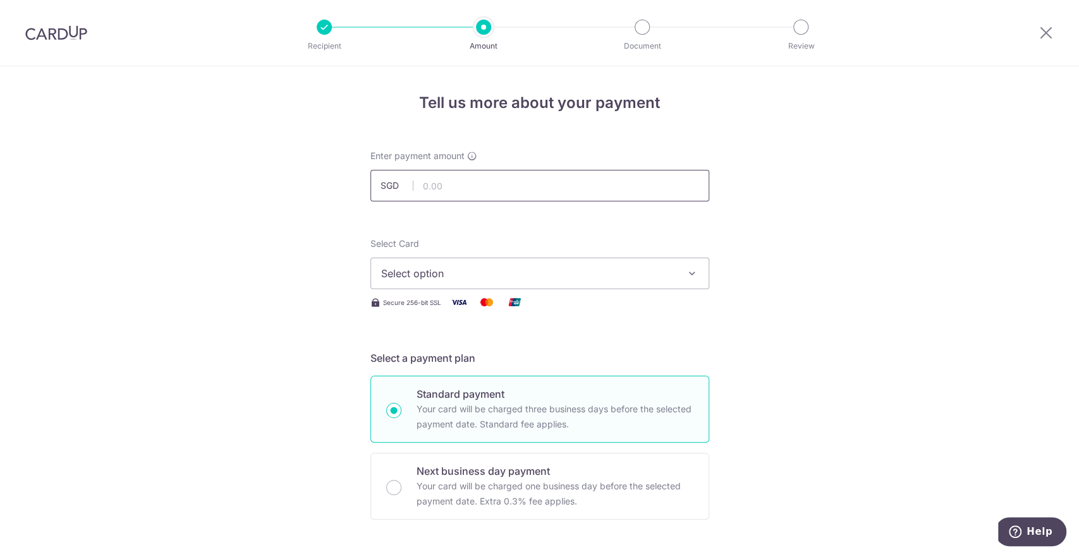
click at [425, 176] on input "text" at bounding box center [539, 186] width 339 height 32
type input "3"
type input "23,200.00"
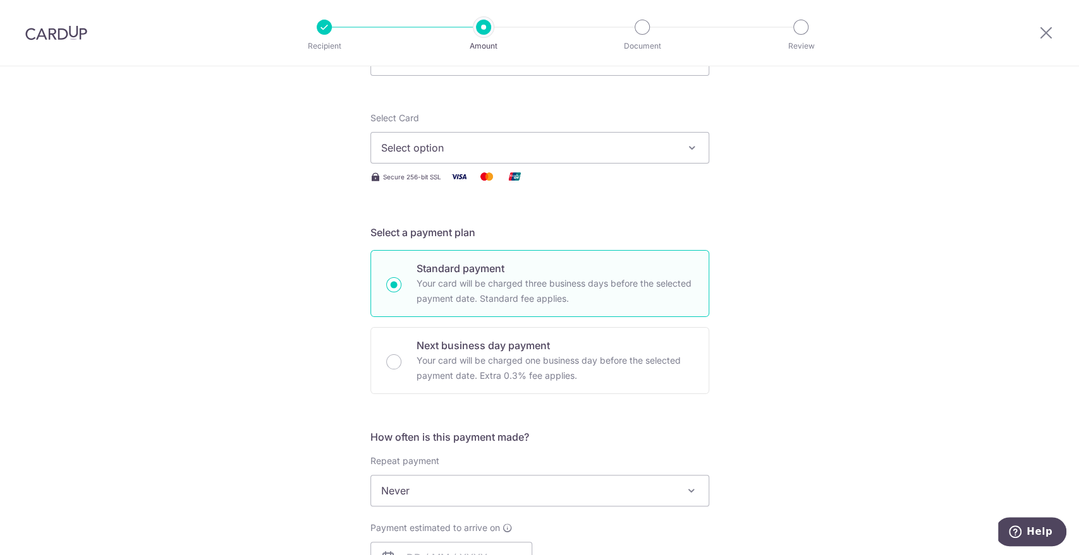
scroll to position [140, 0]
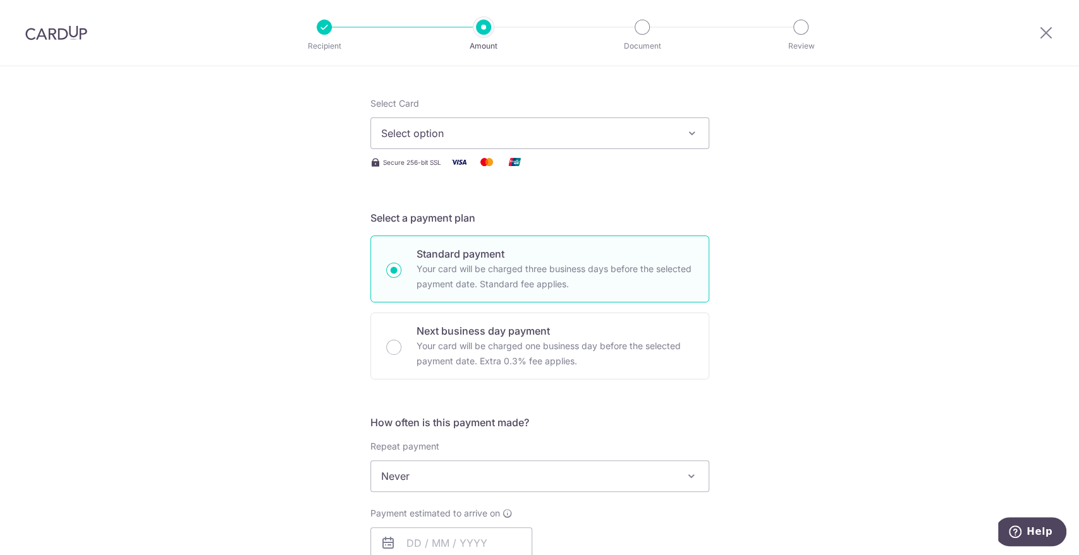
click at [409, 130] on span "Select option" at bounding box center [528, 133] width 294 height 15
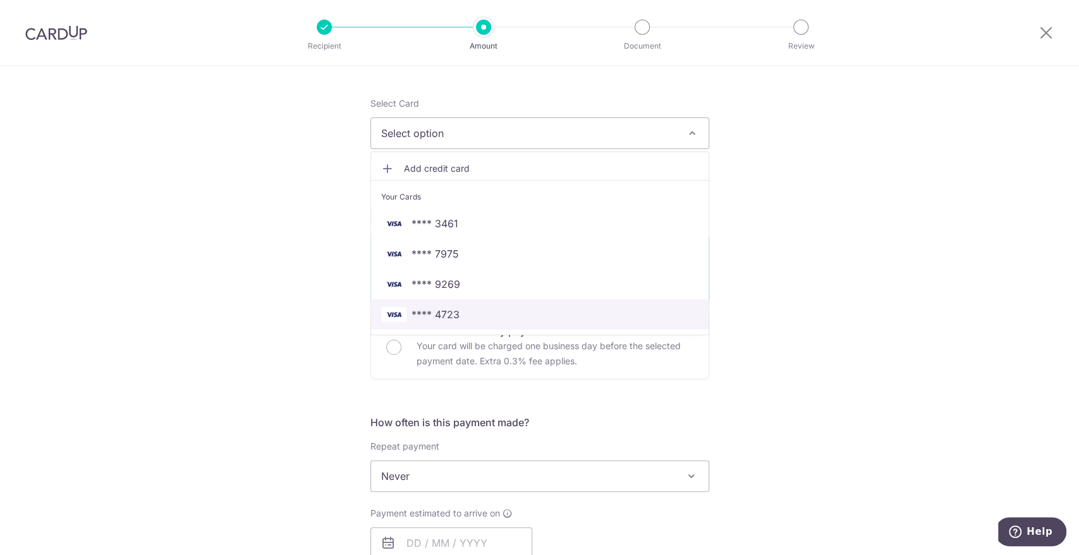
click at [428, 306] on link "**** 4723" at bounding box center [539, 315] width 337 height 30
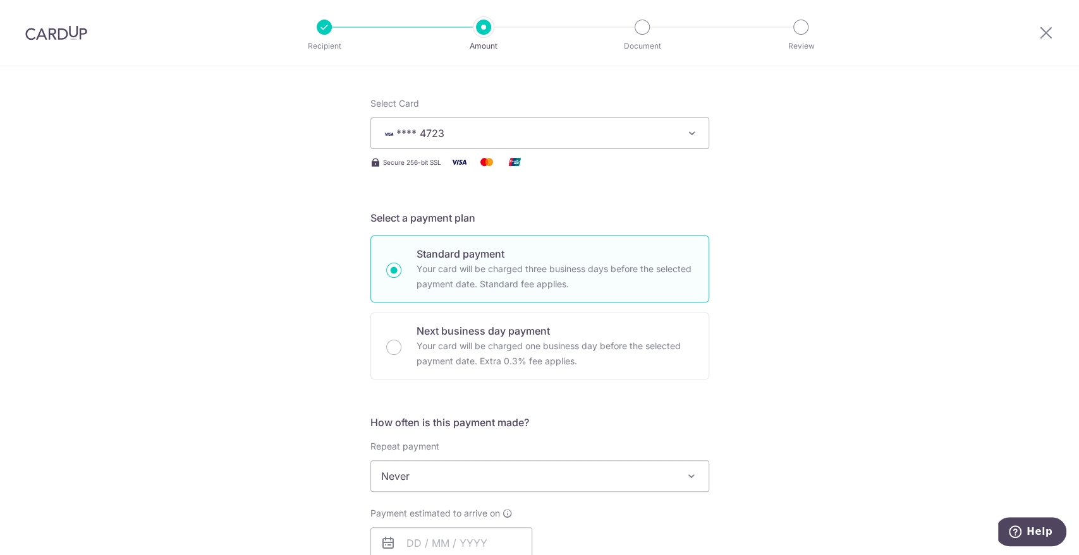
click at [266, 282] on div "Tell us more about your payment Enter payment amount SGD 23,200.00 23200.00 Sel…" at bounding box center [539, 497] width 1079 height 1143
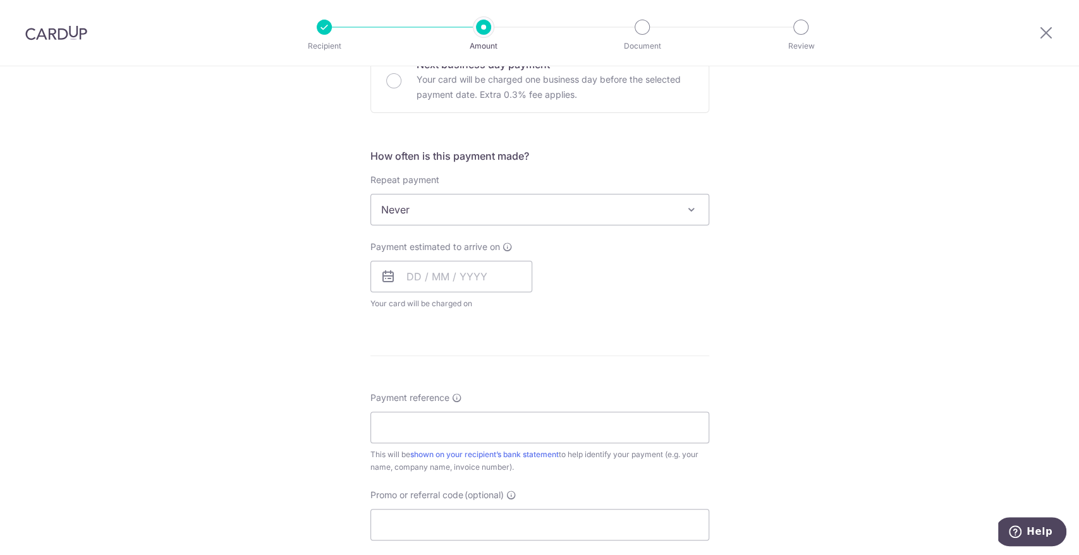
scroll to position [421, 0]
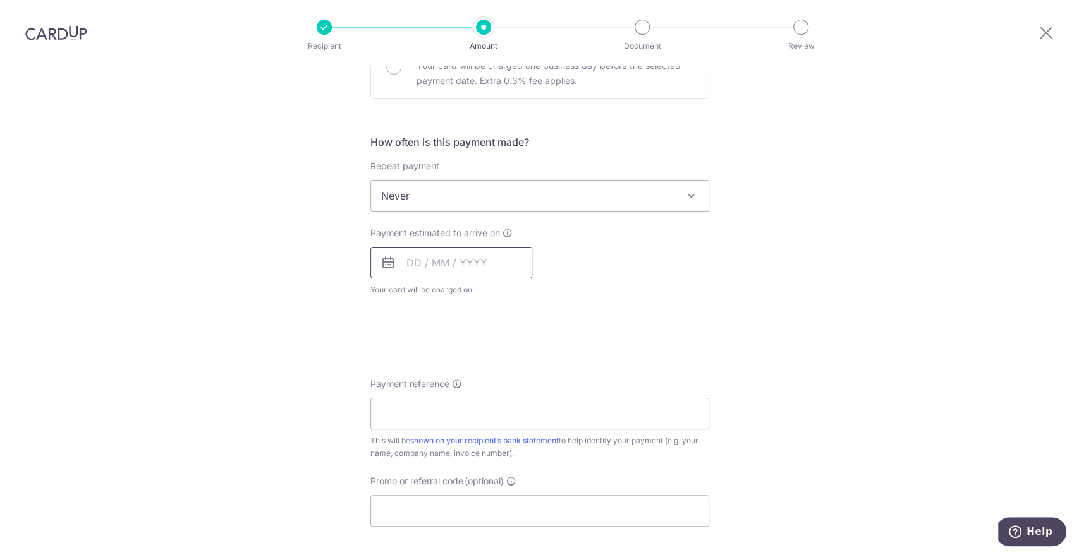
click at [408, 269] on input "text" at bounding box center [451, 263] width 162 height 32
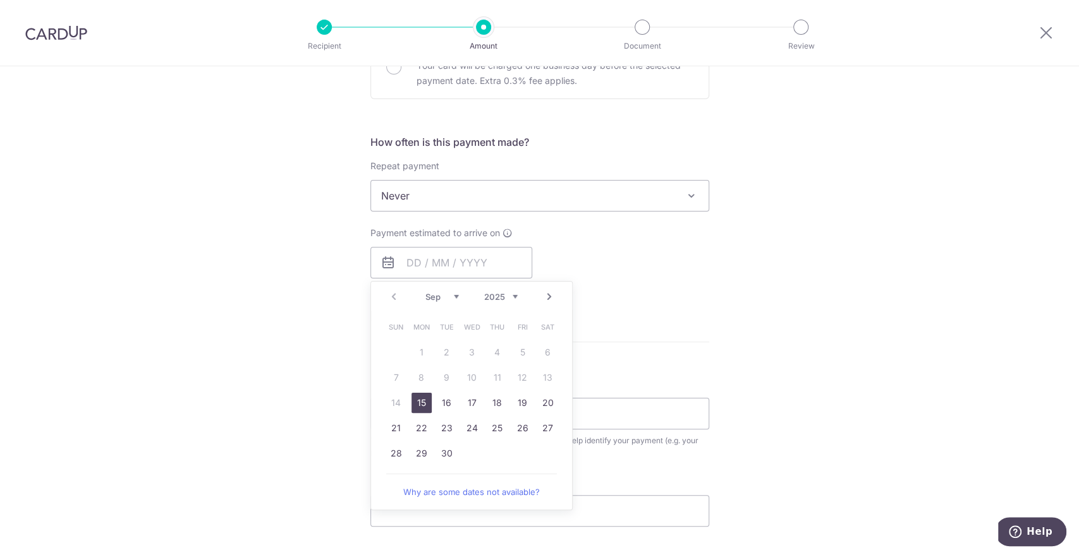
click at [416, 399] on link "15" at bounding box center [421, 403] width 20 height 20
type input "15/09/2025"
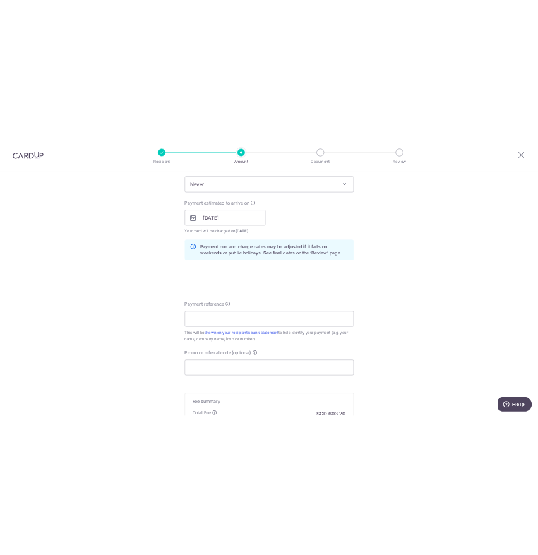
scroll to position [561, 0]
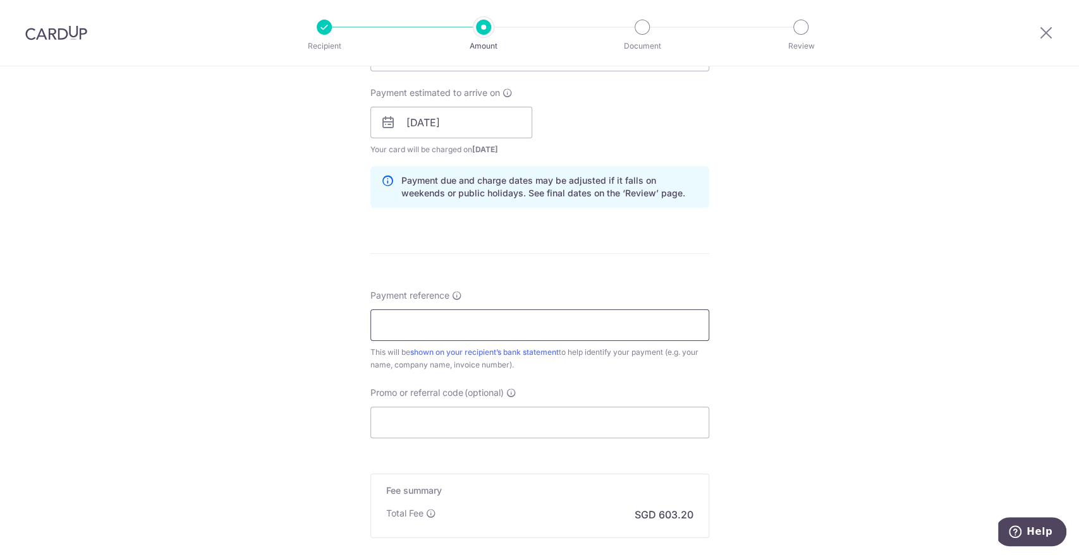
click at [396, 322] on input "Payment reference" at bounding box center [539, 326] width 339 height 32
drag, startPoint x: 214, startPoint y: 113, endPoint x: 381, endPoint y: 14, distance: 194.6
click at [213, 113] on div "Tell us more about your payment Enter payment amount SGD 23,200.00 23200.00 Sel…" at bounding box center [539, 102] width 1079 height 1195
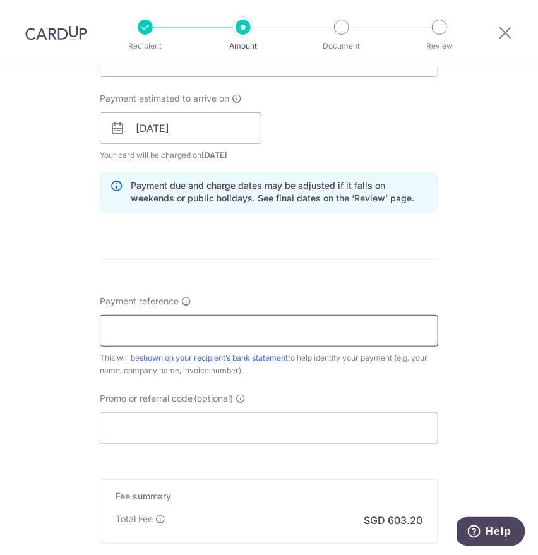
click at [128, 334] on input "Payment reference" at bounding box center [269, 331] width 339 height 32
click at [177, 328] on input "2509 22 13 21 2508 67 68 69 13 15" at bounding box center [269, 331] width 339 height 32
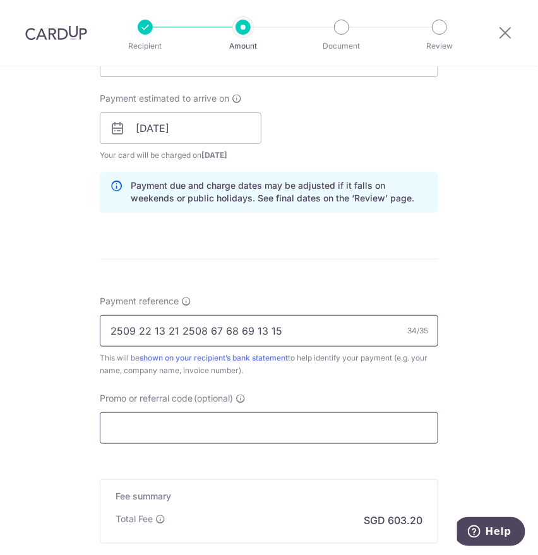
type input "2509 22 13 21 2508 67 68 69 13 15"
click at [129, 432] on input "Promo or referral code (optional)" at bounding box center [269, 429] width 339 height 32
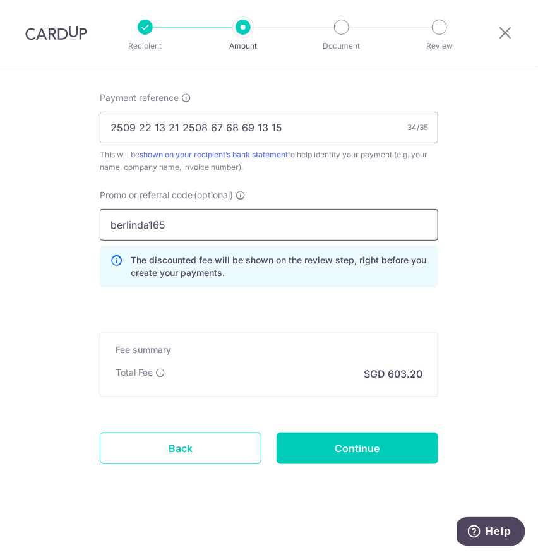
scroll to position [767, 0]
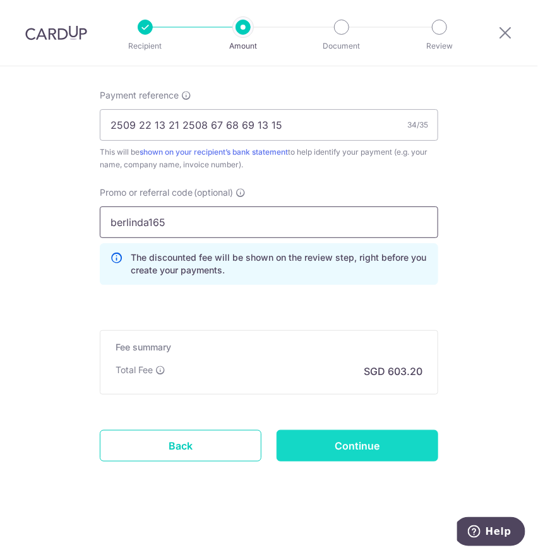
type input "berlinda165"
click at [352, 448] on input "Continue" at bounding box center [358, 446] width 162 height 32
type input "Create Schedule"
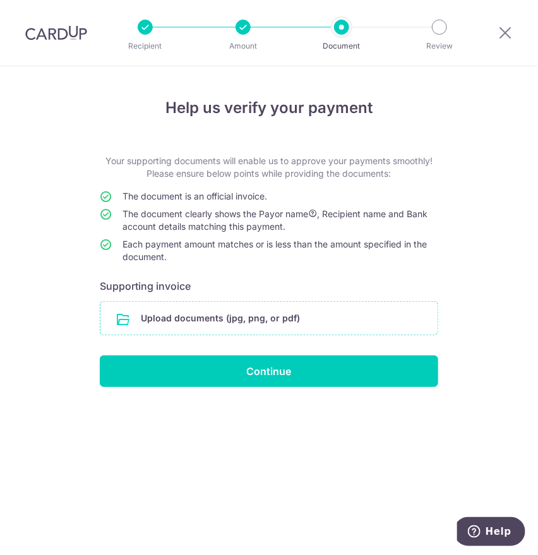
click at [159, 313] on input "file" at bounding box center [268, 318] width 337 height 33
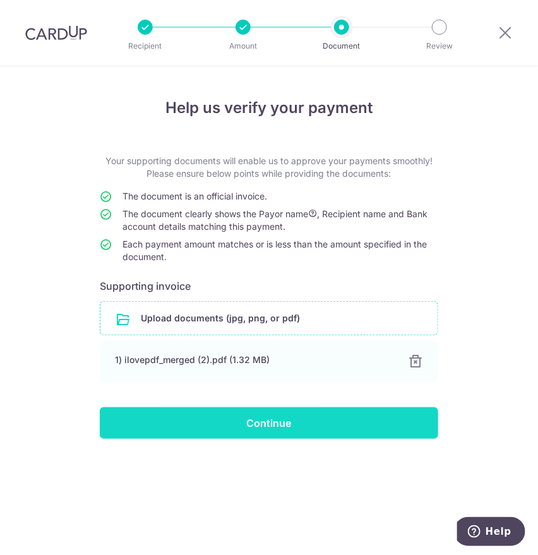
click at [157, 426] on input "Continue" at bounding box center [269, 424] width 339 height 32
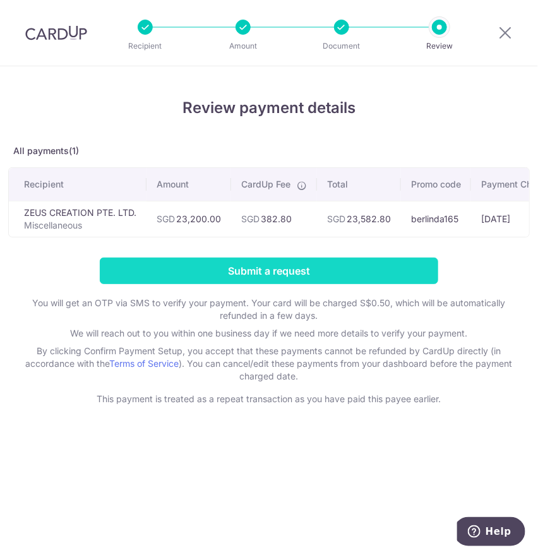
click at [221, 276] on input "Submit a request" at bounding box center [269, 271] width 339 height 27
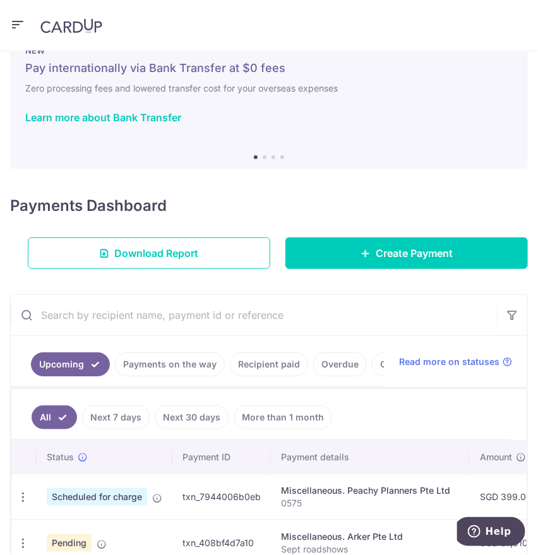
scroll to position [70, 0]
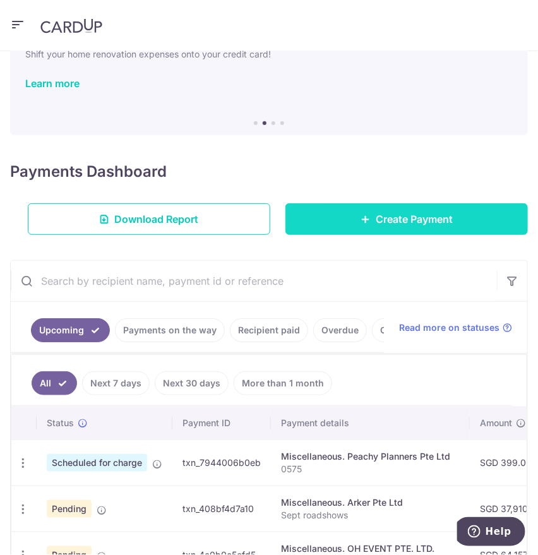
click at [342, 214] on link "Create Payment" at bounding box center [407, 219] width 243 height 32
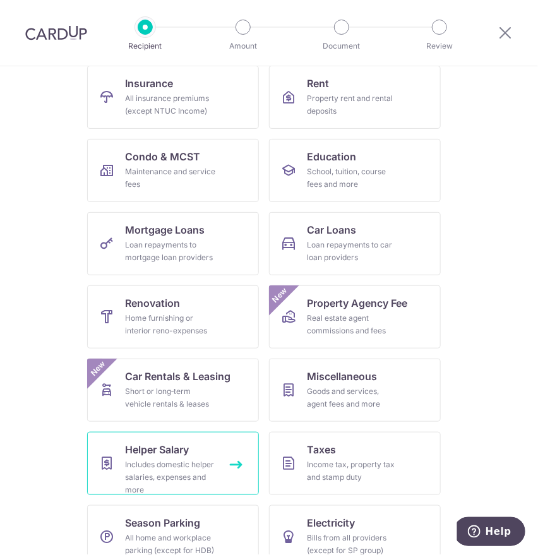
scroll to position [156, 0]
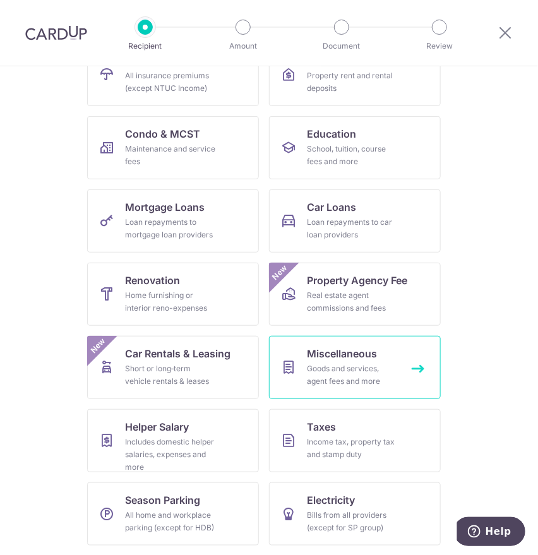
click at [284, 372] on icon at bounding box center [288, 367] width 15 height 15
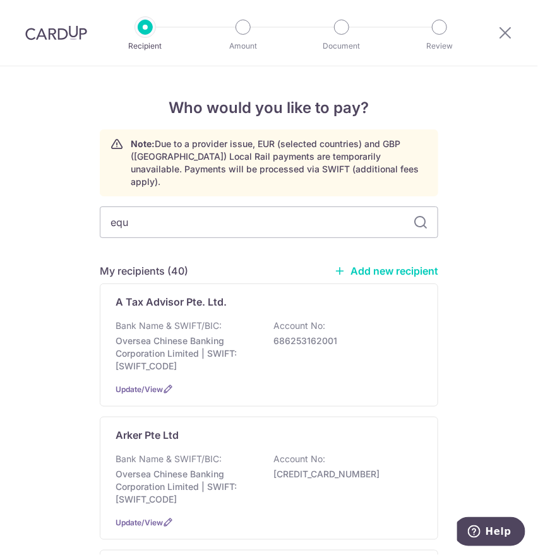
type input "eque"
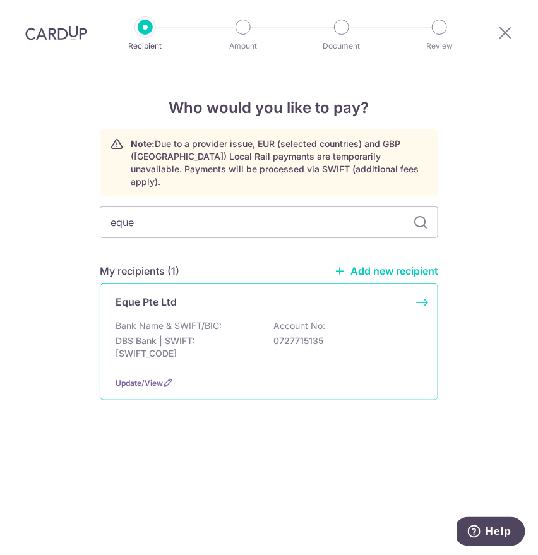
click at [176, 320] on div "Bank Name & SWIFT/BIC: DBS Bank | SWIFT: [SWIFT_CODE] Account No: 0727715135" at bounding box center [269, 343] width 307 height 47
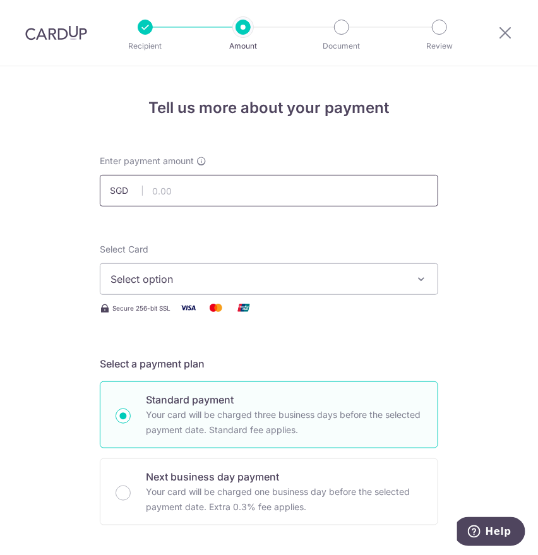
click at [219, 198] on input "text" at bounding box center [269, 191] width 339 height 32
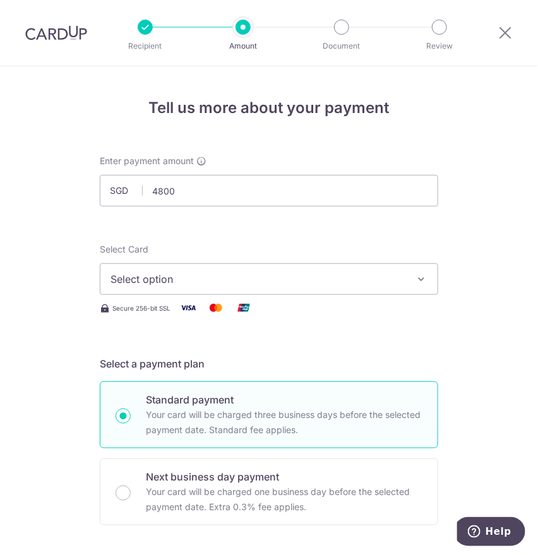
type input "4,800.00"
drag, startPoint x: 119, startPoint y: 280, endPoint x: 118, endPoint y: 294, distance: 13.9
click at [119, 280] on span "Select option" at bounding box center [258, 279] width 294 height 15
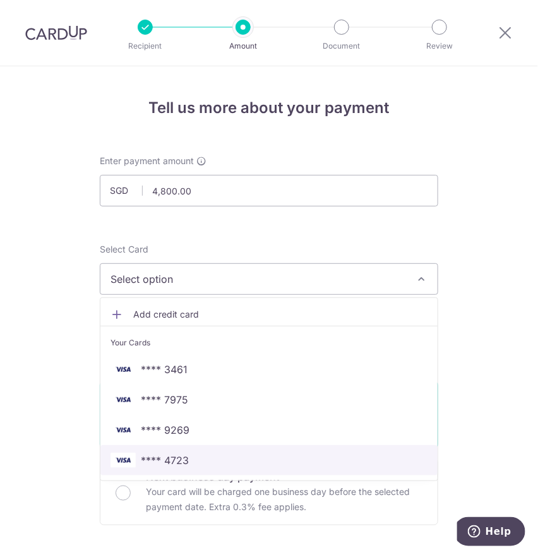
drag, startPoint x: 166, startPoint y: 462, endPoint x: 70, endPoint y: 401, distance: 114.5
click at [166, 462] on span "**** 4723" at bounding box center [165, 460] width 48 height 15
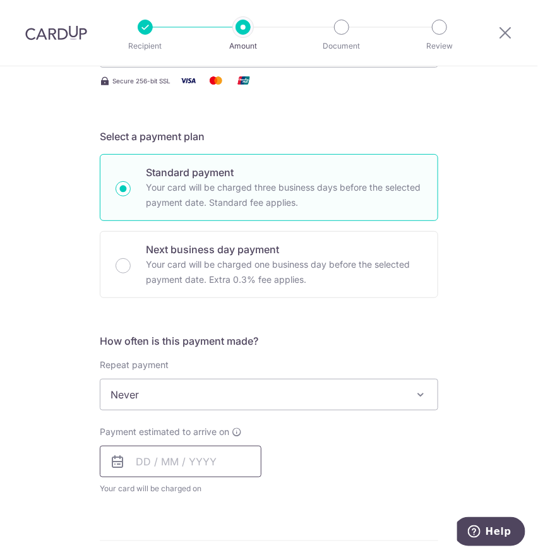
scroll to position [281, 0]
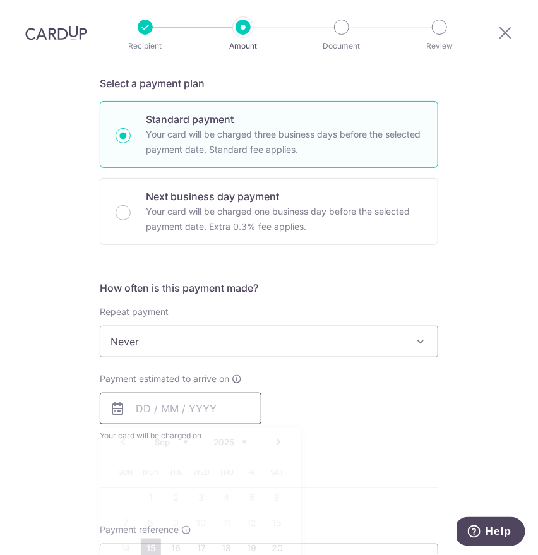
drag, startPoint x: 135, startPoint y: 409, endPoint x: 158, endPoint y: 414, distance: 23.9
click at [135, 409] on input "text" at bounding box center [181, 409] width 162 height 32
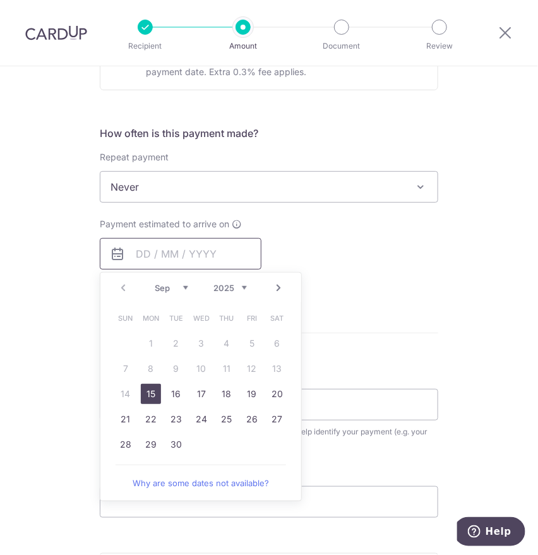
scroll to position [491, 0]
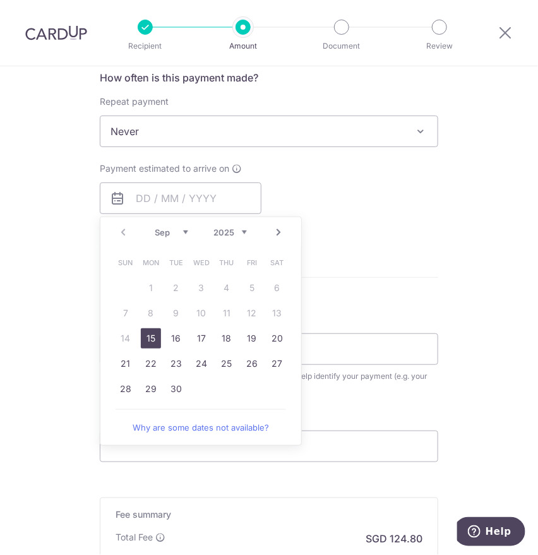
click at [147, 342] on link "15" at bounding box center [151, 339] width 20 height 20
click at [76, 309] on div "Tell us more about your payment Enter payment amount SGD 4,800.00 4800.00 Selec…" at bounding box center [269, 149] width 538 height 1149
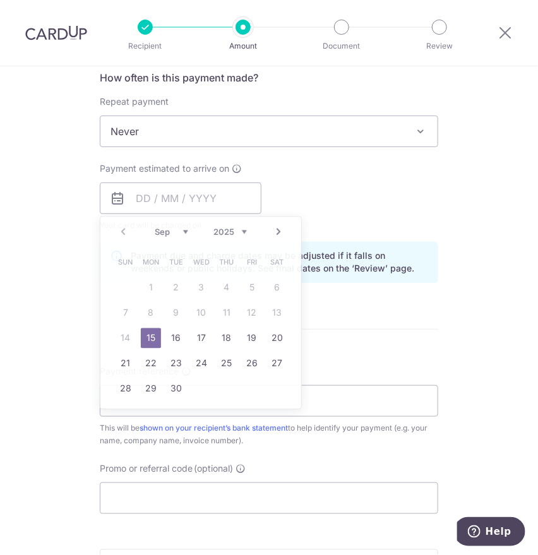
type input "[DATE]"
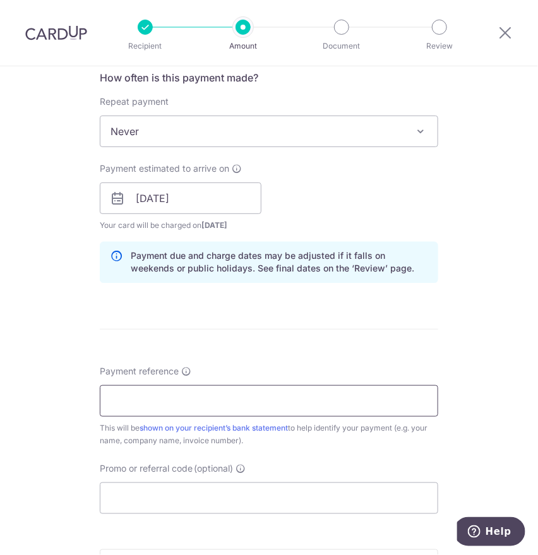
click at [129, 406] on input "Payment reference" at bounding box center [269, 401] width 339 height 32
type input "0216"
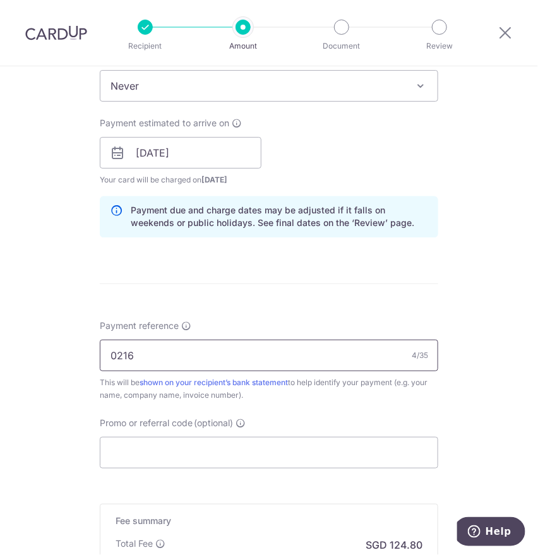
scroll to position [561, 0]
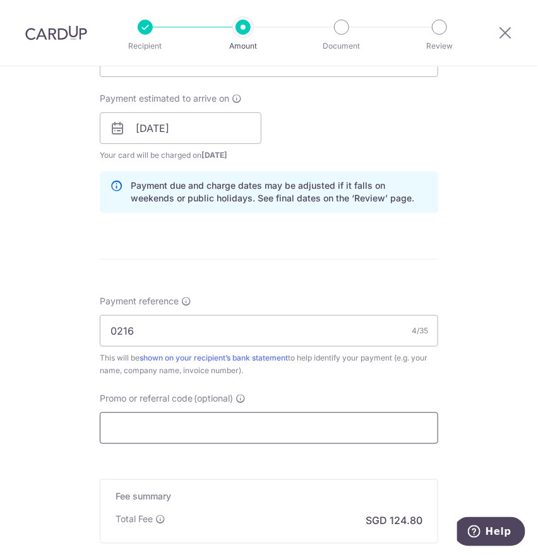
click at [106, 420] on input "Promo or referral code (optional)" at bounding box center [269, 429] width 339 height 32
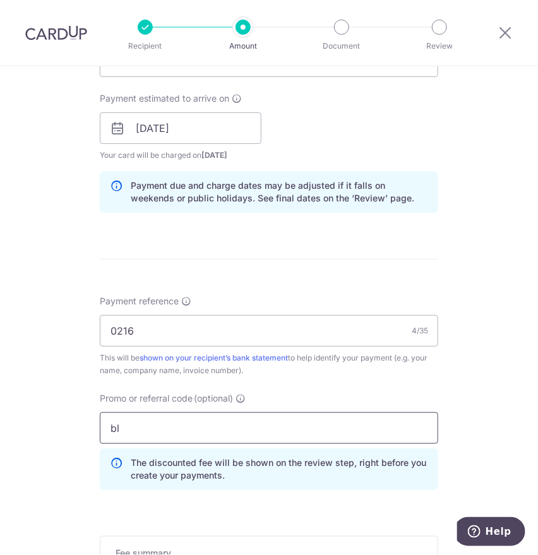
type input "b"
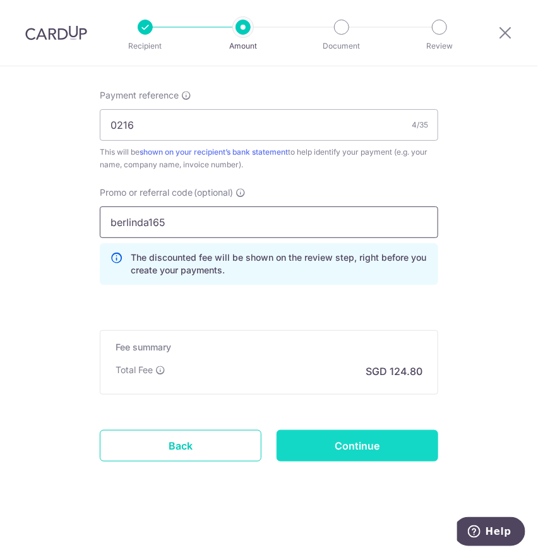
type input "berlinda165"
click at [378, 456] on input "Continue" at bounding box center [358, 446] width 162 height 32
type input "Create Schedule"
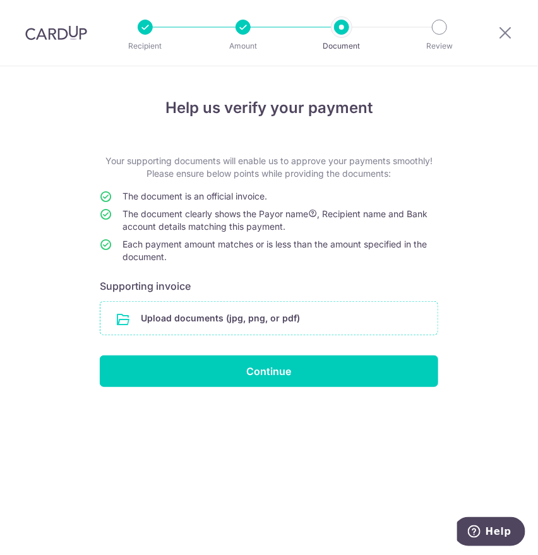
click at [150, 317] on input "file" at bounding box center [268, 318] width 337 height 33
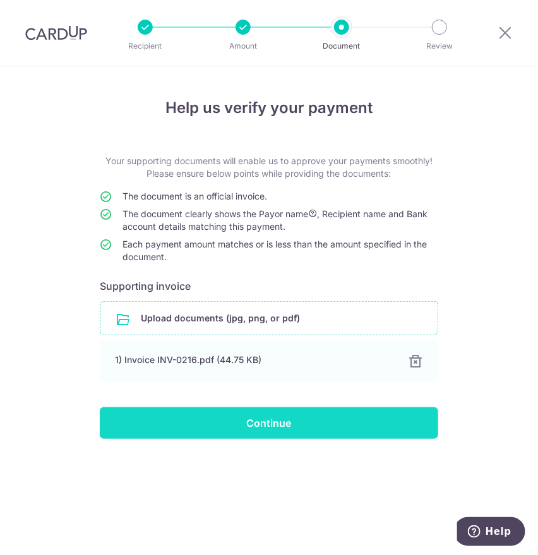
click at [212, 429] on input "Continue" at bounding box center [269, 424] width 339 height 32
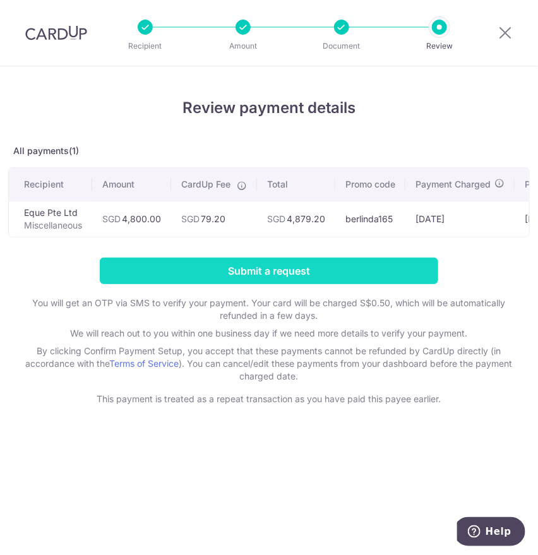
click at [262, 279] on input "Submit a request" at bounding box center [269, 271] width 339 height 27
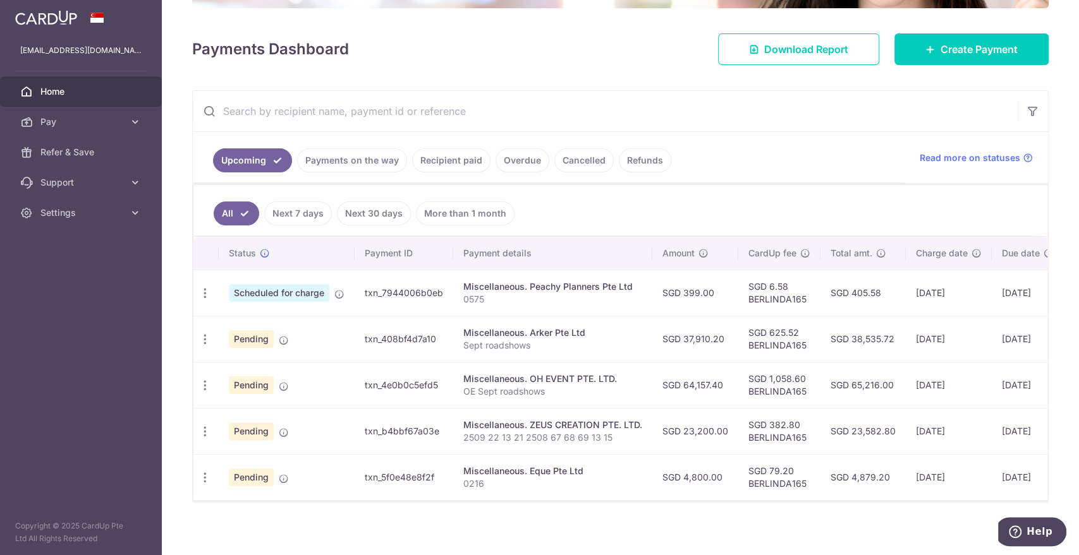
scroll to position [166, 0]
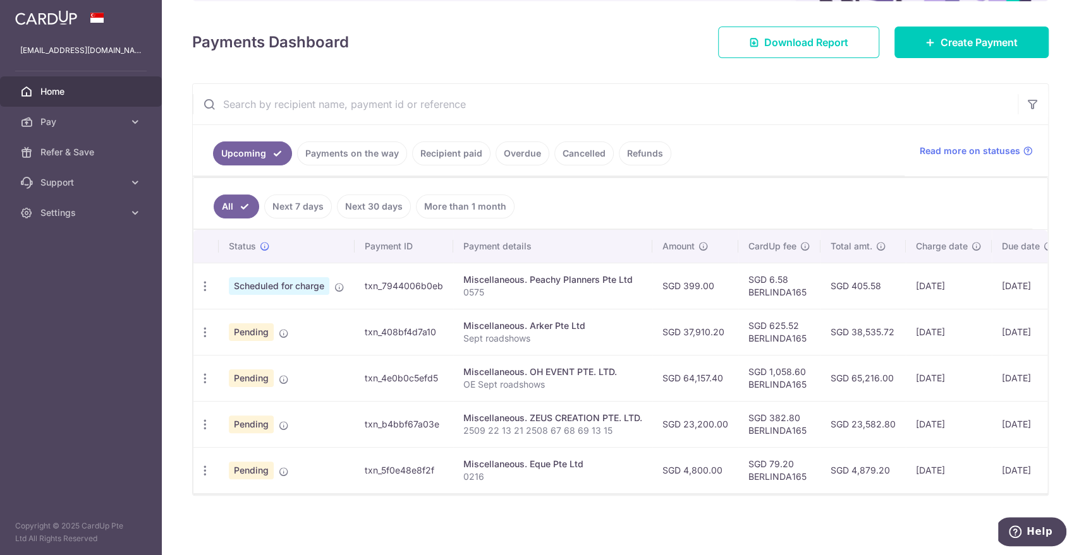
click at [406, 504] on div "× Pause Schedule Pause all future payments in this series Pause just this one p…" at bounding box center [620, 277] width 917 height 555
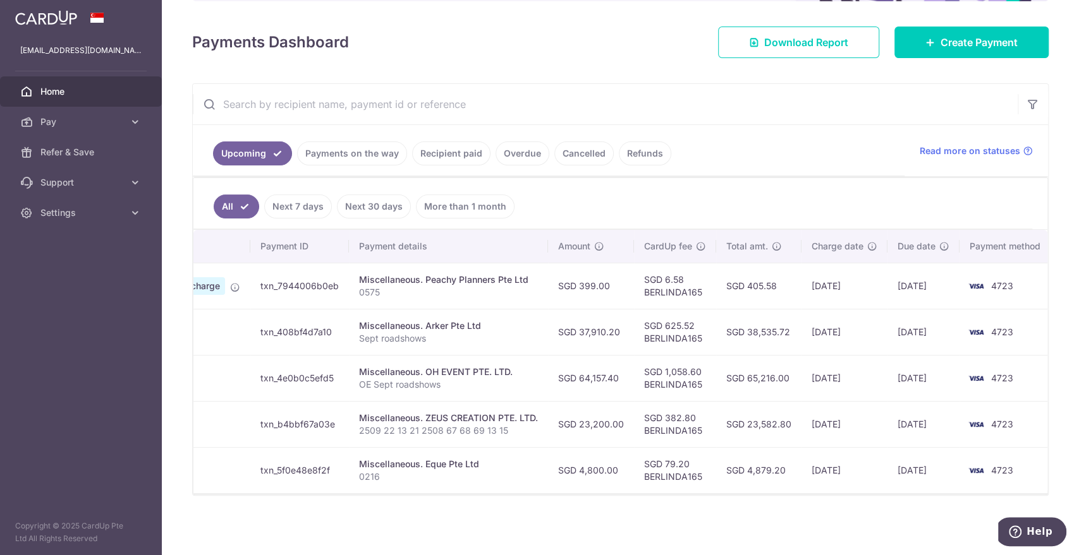
scroll to position [0, 111]
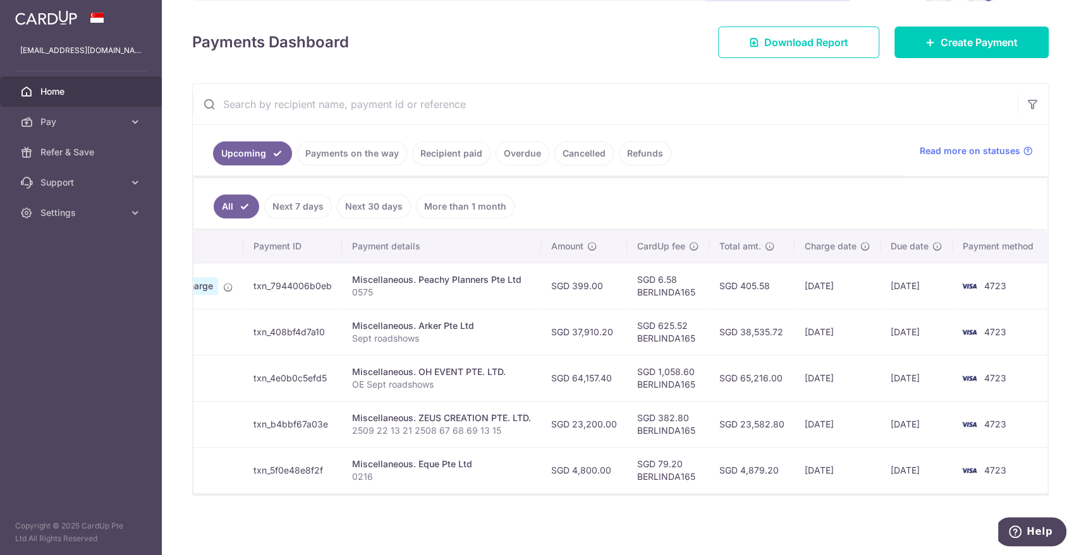
drag, startPoint x: 113, startPoint y: 428, endPoint x: 140, endPoint y: 388, distance: 47.8
click at [113, 428] on aside "[EMAIL_ADDRESS][DOMAIN_NAME] Home Pay Payments Recipients Cards Refer & Save Su…" at bounding box center [81, 277] width 162 height 555
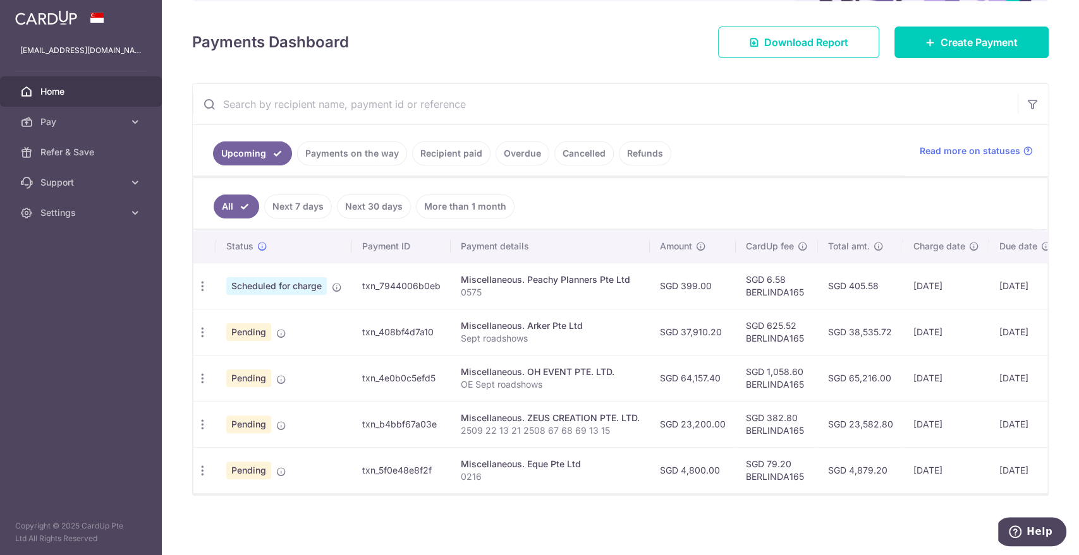
scroll to position [0, 0]
